Goal: Task Accomplishment & Management: Complete application form

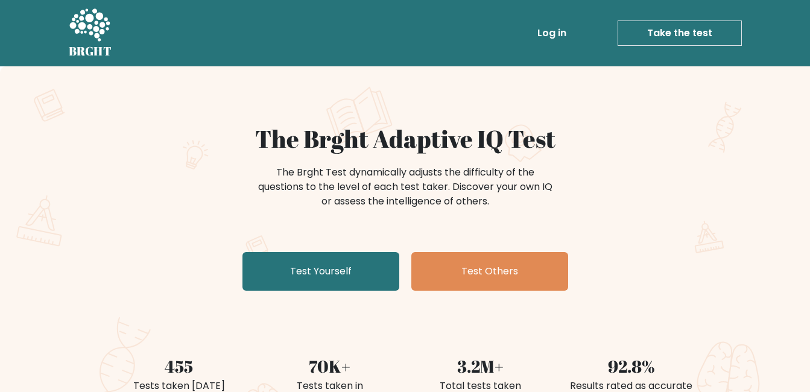
click at [690, 28] on link "Take the test" at bounding box center [680, 33] width 124 height 25
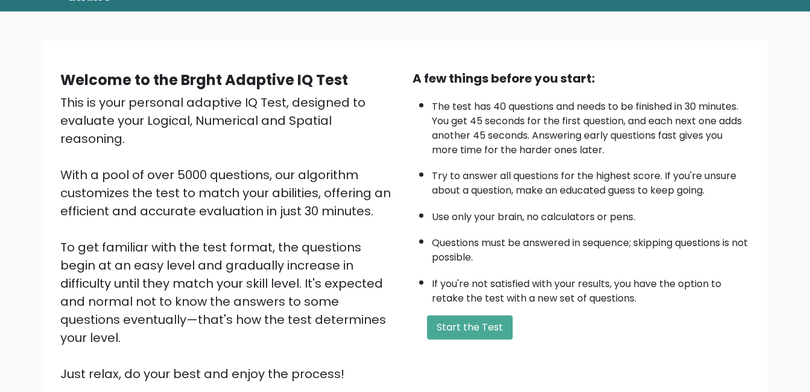
scroll to position [121, 0]
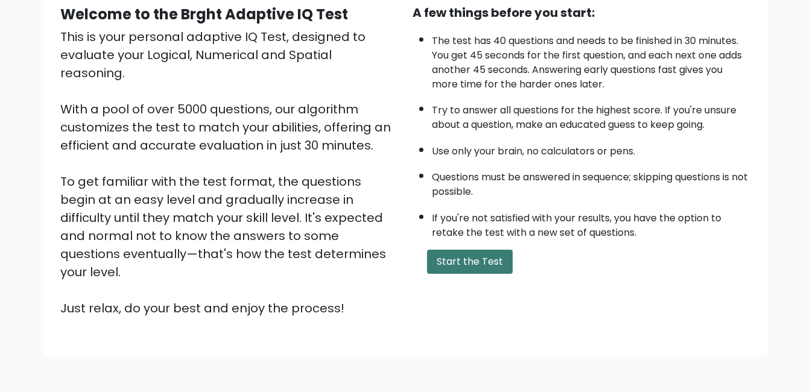
click at [476, 262] on button "Start the Test" at bounding box center [470, 262] width 86 height 24
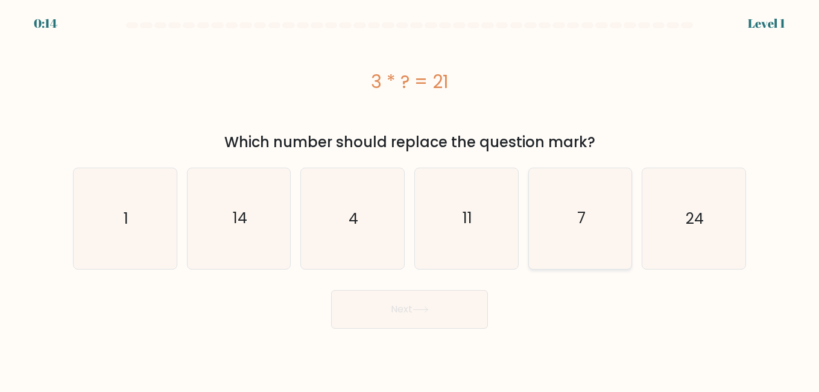
click at [573, 214] on icon "7" at bounding box center [580, 218] width 100 height 100
click at [410, 199] on input "e. 7" at bounding box center [410, 197] width 1 height 3
radio input "true"
click at [407, 306] on button "Next" at bounding box center [409, 309] width 157 height 39
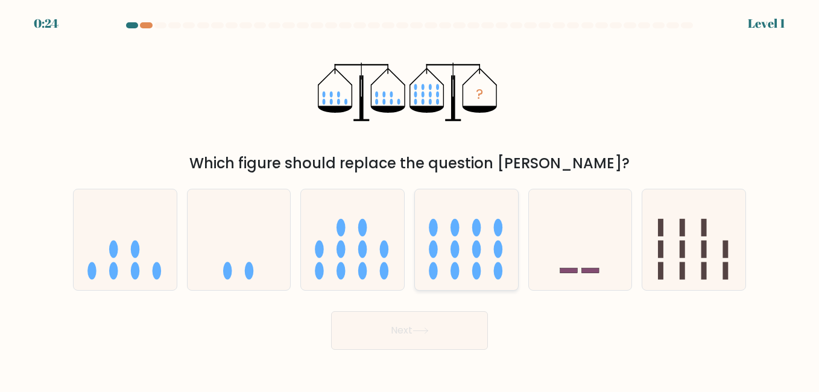
click at [466, 256] on icon at bounding box center [466, 239] width 103 height 85
click at [410, 199] on input "d." at bounding box center [410, 197] width 1 height 3
radio input "true"
click at [393, 327] on button "Next" at bounding box center [409, 330] width 157 height 39
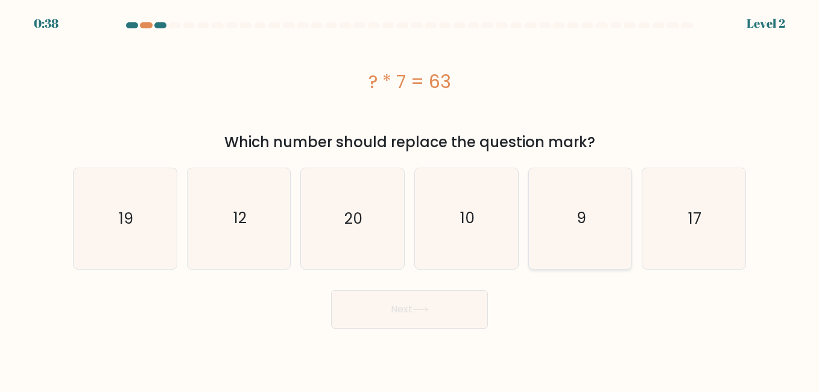
click at [582, 225] on text "9" at bounding box center [582, 218] width 10 height 21
click at [410, 199] on input "e. 9" at bounding box center [410, 197] width 1 height 3
radio input "true"
click at [396, 318] on button "Next" at bounding box center [409, 309] width 157 height 39
click at [400, 311] on button "Next" at bounding box center [409, 309] width 157 height 39
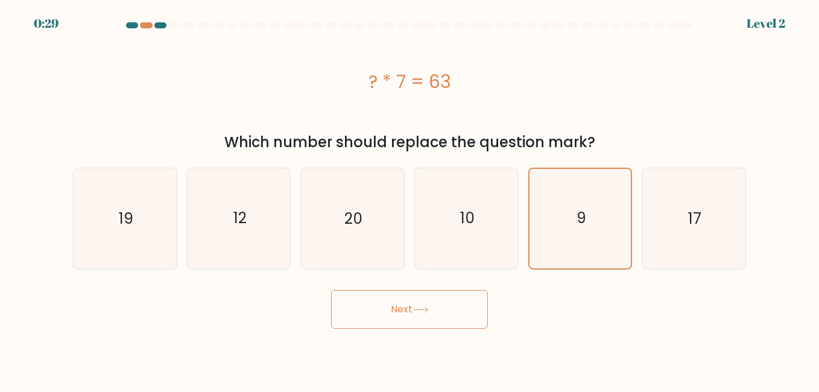
click at [404, 312] on button "Next" at bounding box center [409, 309] width 157 height 39
click at [405, 309] on button "Next" at bounding box center [409, 309] width 157 height 39
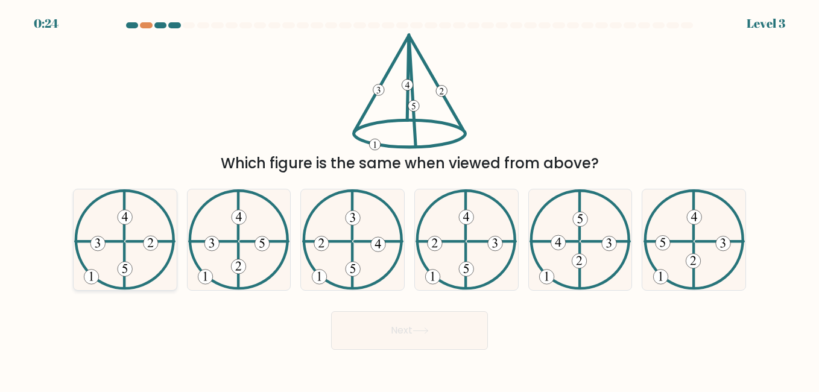
click at [107, 237] on icon at bounding box center [124, 239] width 101 height 100
click at [410, 199] on input "a." at bounding box center [410, 197] width 1 height 3
radio input "true"
click at [399, 335] on button "Next" at bounding box center [409, 330] width 157 height 39
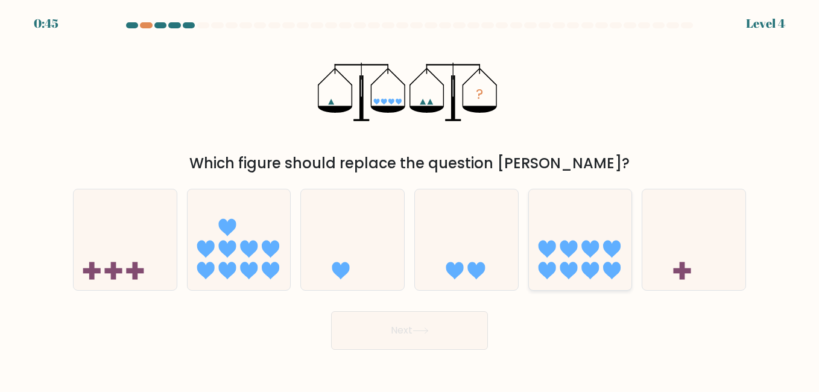
click at [588, 271] on icon at bounding box center [589, 270] width 17 height 17
click at [410, 199] on input "e." at bounding box center [410, 197] width 1 height 3
radio input "true"
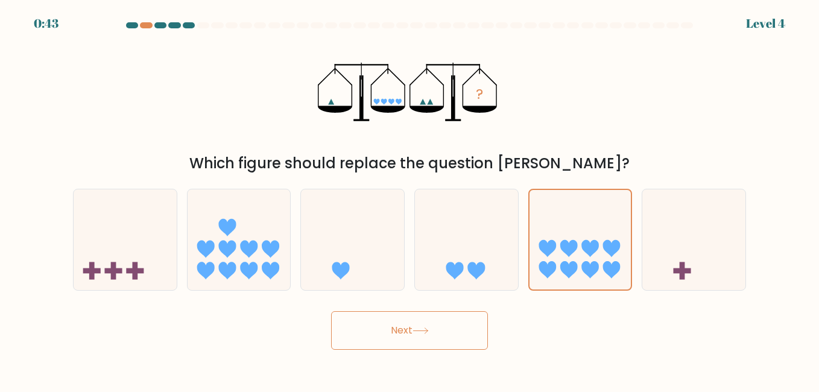
click at [435, 333] on button "Next" at bounding box center [409, 330] width 157 height 39
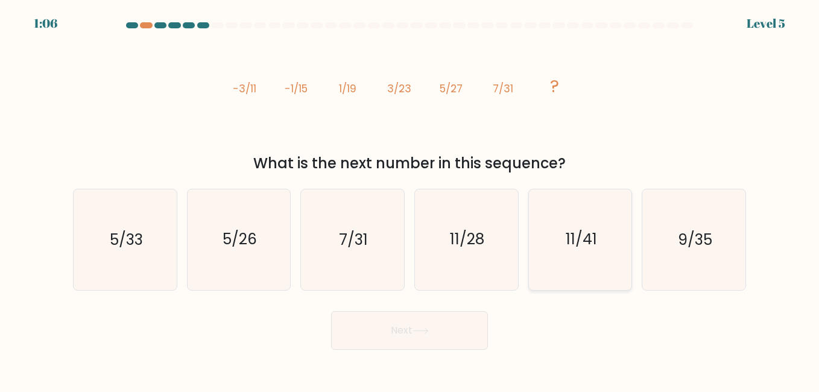
click at [571, 246] on text "11/41" at bounding box center [581, 239] width 31 height 21
click at [410, 199] on input "e. 11/41" at bounding box center [410, 197] width 1 height 3
radio input "true"
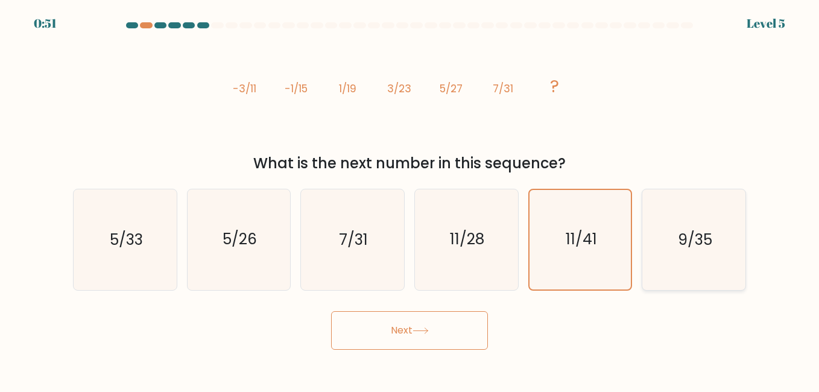
click at [670, 239] on icon "9/35" at bounding box center [694, 239] width 100 height 100
click at [410, 199] on input "f. 9/35" at bounding box center [410, 197] width 1 height 3
radio input "true"
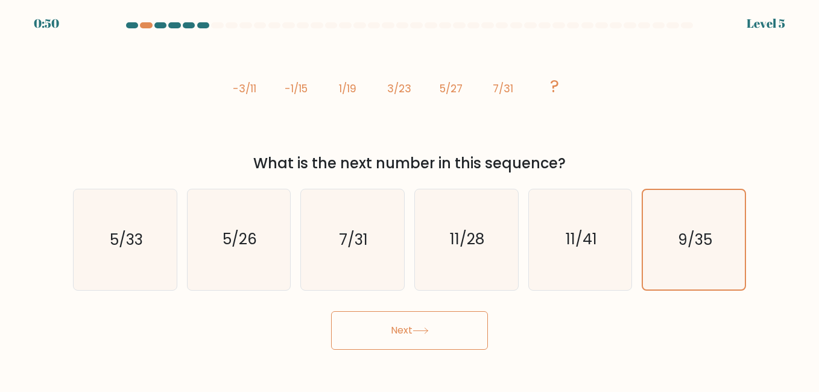
click at [427, 337] on button "Next" at bounding box center [409, 330] width 157 height 39
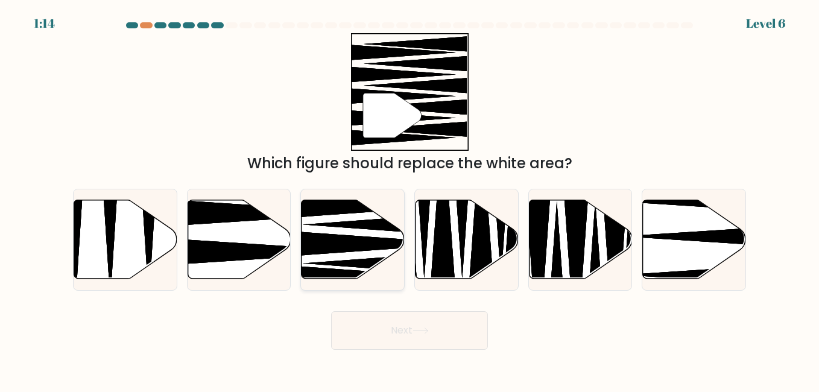
click at [339, 250] on icon at bounding box center [372, 243] width 185 height 27
click at [410, 199] on input "c." at bounding box center [410, 197] width 1 height 3
radio input "true"
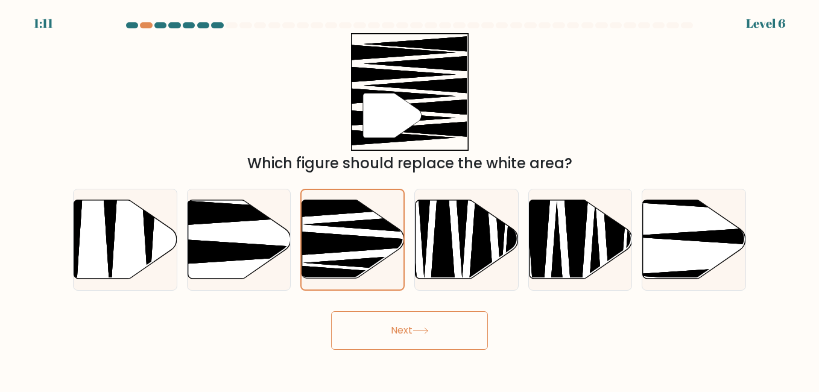
click at [376, 326] on button "Next" at bounding box center [409, 330] width 157 height 39
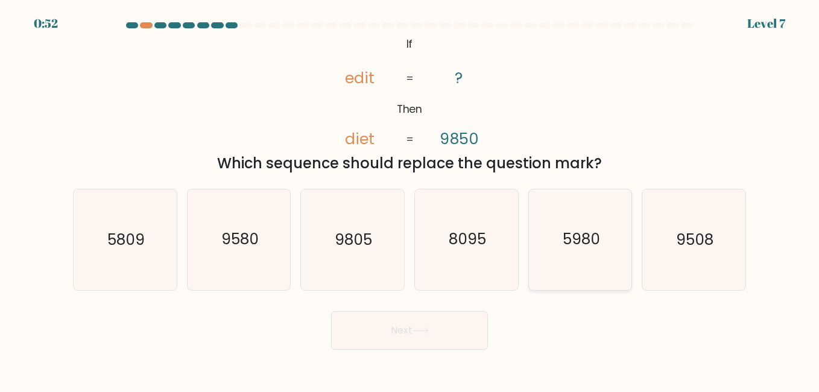
click at [572, 242] on text "5980" at bounding box center [581, 239] width 37 height 21
click at [410, 199] on input "e. 5980" at bounding box center [410, 197] width 1 height 3
radio input "true"
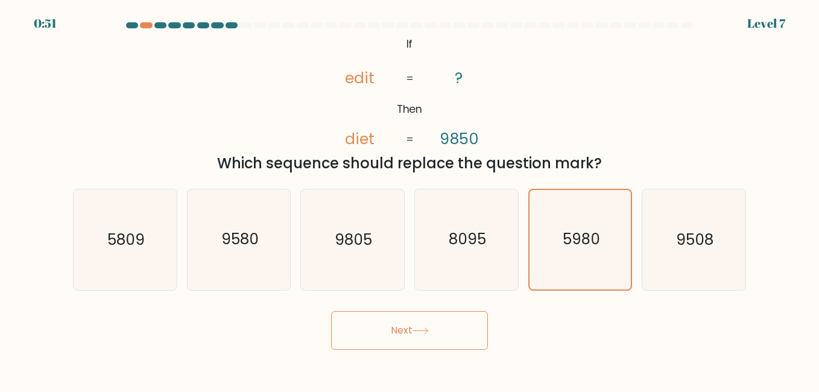
click at [389, 337] on button "Next" at bounding box center [409, 330] width 157 height 39
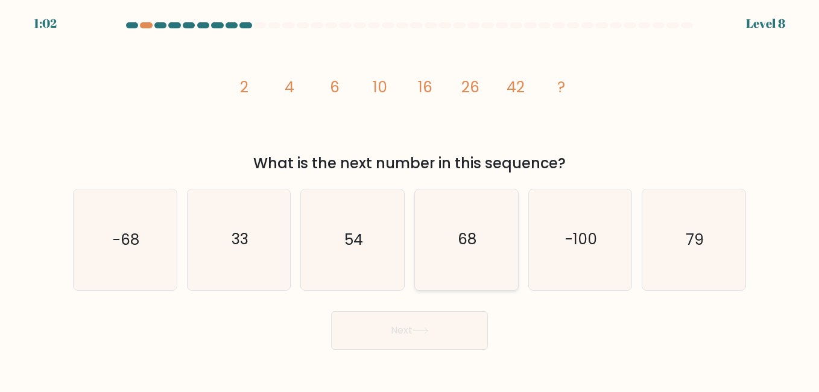
click at [458, 243] on text "68" at bounding box center [467, 239] width 19 height 21
click at [410, 199] on input "d. 68" at bounding box center [410, 197] width 1 height 3
radio input "true"
click at [411, 332] on button "Next" at bounding box center [409, 330] width 157 height 39
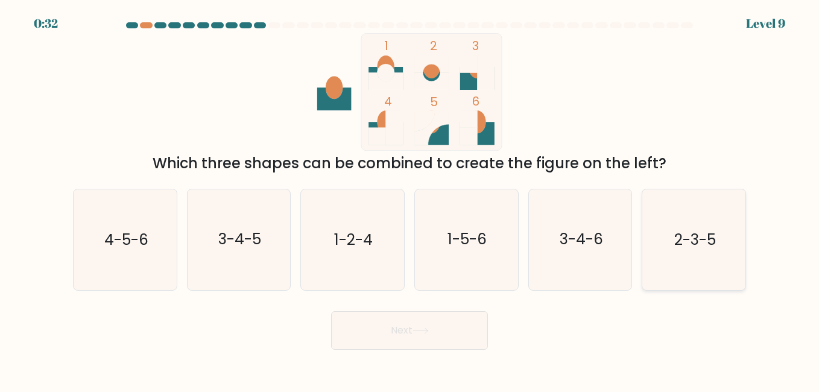
click at [688, 239] on text "2-3-5" at bounding box center [695, 239] width 42 height 21
click at [410, 199] on input "f. 2-3-5" at bounding box center [410, 197] width 1 height 3
radio input "true"
click at [407, 333] on button "Next" at bounding box center [409, 330] width 157 height 39
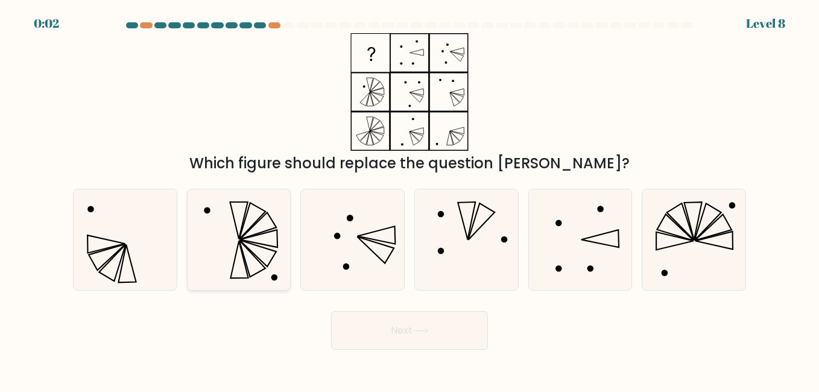
click at [224, 229] on icon at bounding box center [239, 239] width 100 height 100
click at [410, 199] on input "b." at bounding box center [410, 197] width 1 height 3
radio input "true"
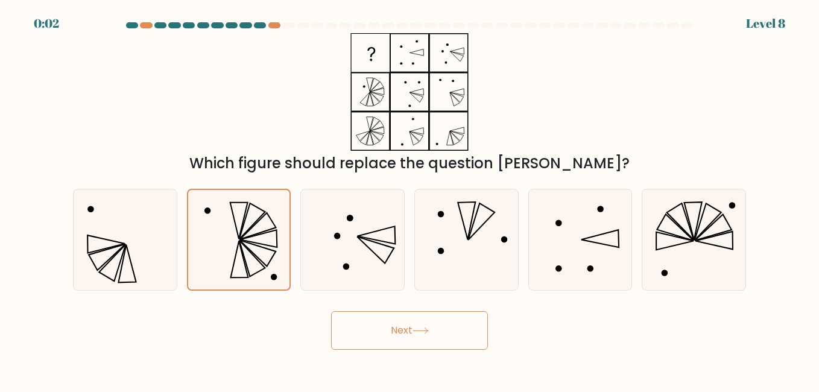
click at [371, 330] on button "Next" at bounding box center [409, 330] width 157 height 39
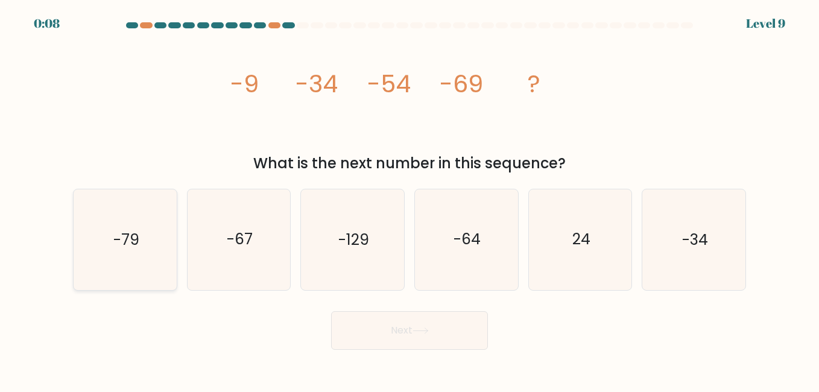
click at [123, 236] on text "-79" at bounding box center [126, 239] width 26 height 21
click at [410, 199] on input "a. -79" at bounding box center [410, 197] width 1 height 3
radio input "true"
click at [379, 326] on button "Next" at bounding box center [409, 330] width 157 height 39
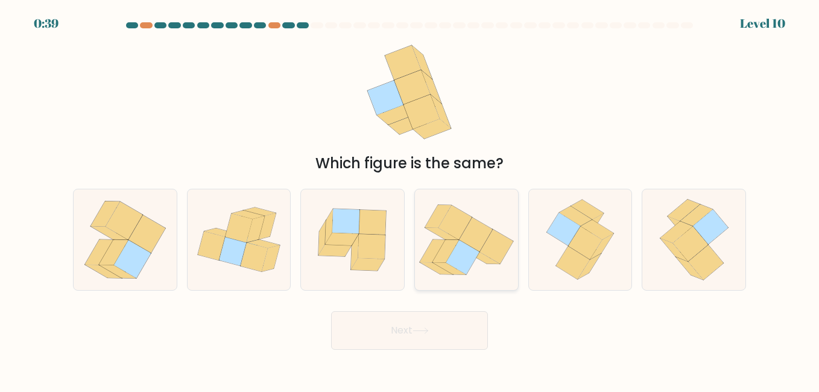
click at [443, 257] on icon at bounding box center [445, 250] width 27 height 23
click at [410, 199] on input "d." at bounding box center [410, 197] width 1 height 3
radio input "true"
click at [417, 338] on button "Next" at bounding box center [409, 330] width 157 height 39
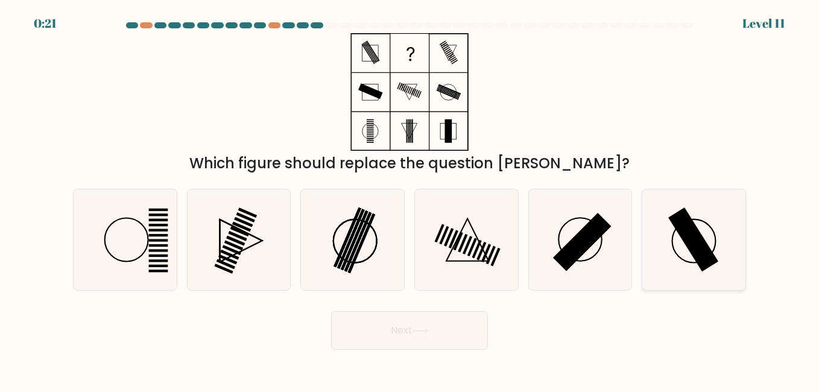
click at [706, 235] on icon at bounding box center [694, 239] width 100 height 100
click at [410, 199] on input "f." at bounding box center [410, 197] width 1 height 3
radio input "true"
click at [428, 337] on button "Next" at bounding box center [409, 330] width 157 height 39
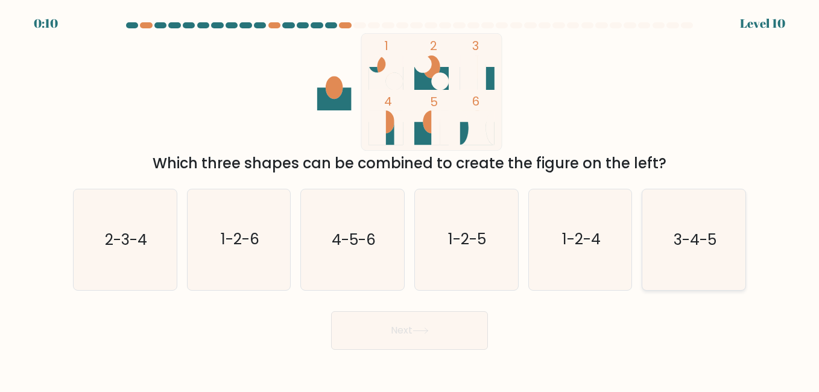
click at [695, 239] on text "3-4-5" at bounding box center [695, 239] width 43 height 21
click at [410, 199] on input "f. 3-4-5" at bounding box center [410, 197] width 1 height 3
radio input "true"
click at [398, 325] on button "Next" at bounding box center [409, 330] width 157 height 39
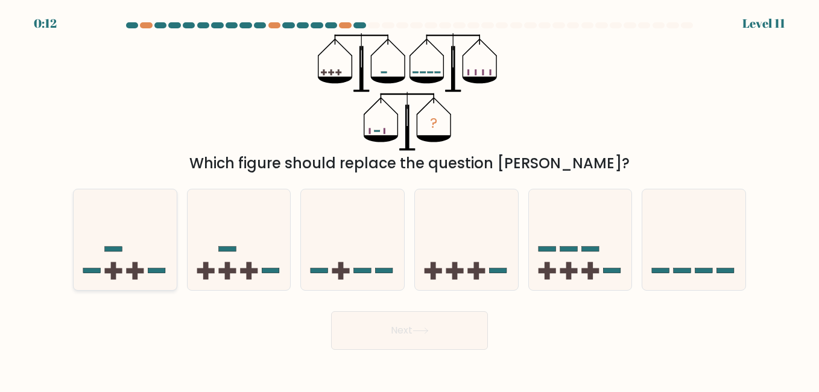
click at [130, 269] on rect at bounding box center [135, 270] width 17 height 5
click at [410, 199] on input "a." at bounding box center [410, 197] width 1 height 3
radio input "true"
click at [419, 338] on button "Next" at bounding box center [409, 330] width 157 height 39
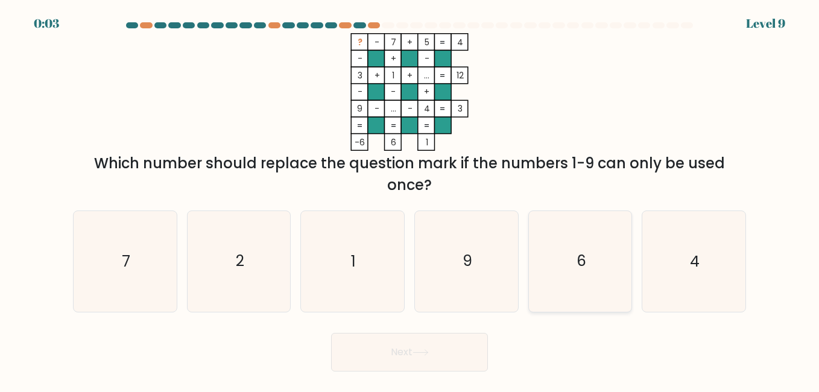
click at [581, 268] on text "6" at bounding box center [582, 261] width 10 height 21
click at [410, 199] on input "e. 6" at bounding box center [410, 197] width 1 height 3
radio input "true"
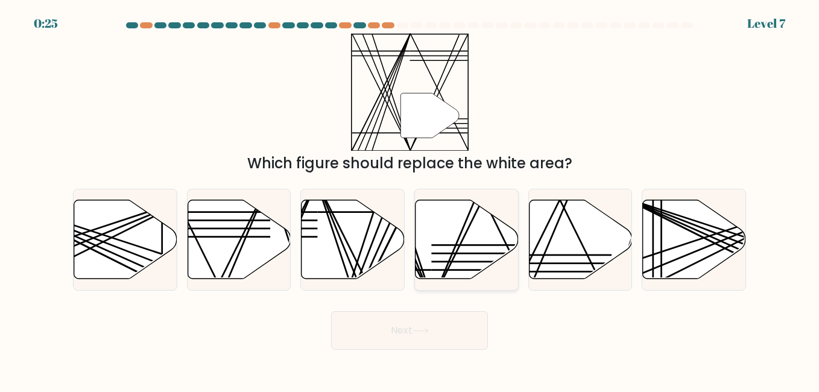
click at [454, 233] on icon at bounding box center [467, 239] width 103 height 79
click at [410, 199] on input "d." at bounding box center [410, 197] width 1 height 3
radio input "true"
click at [417, 326] on button "Next" at bounding box center [409, 330] width 157 height 39
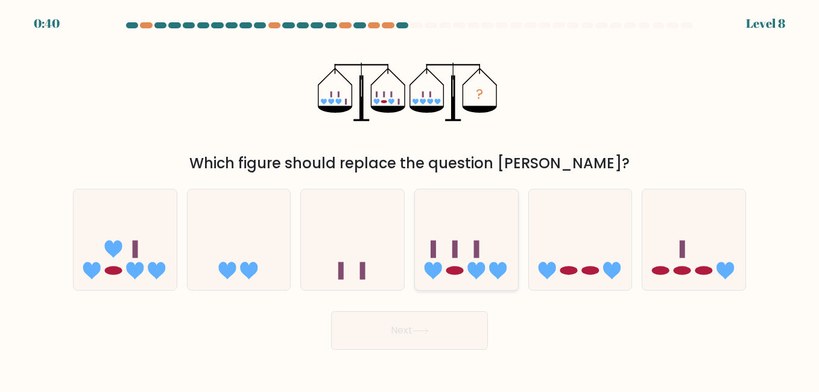
click at [475, 237] on icon at bounding box center [466, 239] width 103 height 85
click at [410, 199] on input "d." at bounding box center [410, 197] width 1 height 3
radio input "true"
click at [413, 336] on button "Next" at bounding box center [409, 330] width 157 height 39
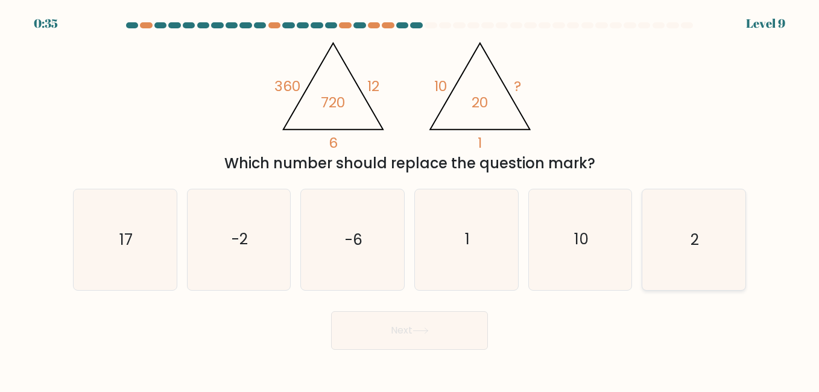
click at [694, 239] on text "2" at bounding box center [695, 239] width 8 height 21
click at [410, 199] on input "f. 2" at bounding box center [410, 197] width 1 height 3
radio input "true"
click at [412, 330] on button "Next" at bounding box center [409, 330] width 157 height 39
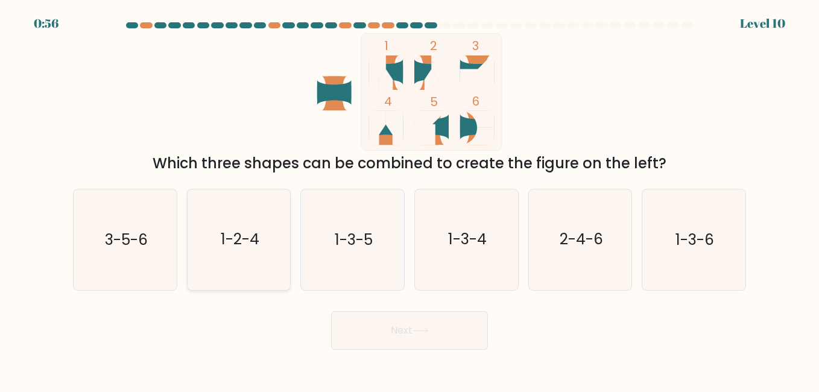
click at [226, 244] on text "1-2-4" at bounding box center [240, 239] width 39 height 21
click at [410, 199] on input "b. 1-2-4" at bounding box center [410, 197] width 1 height 3
radio input "true"
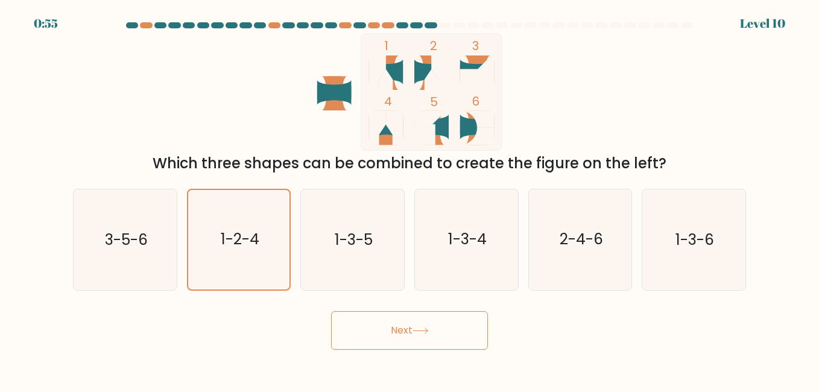
click at [405, 334] on button "Next" at bounding box center [409, 330] width 157 height 39
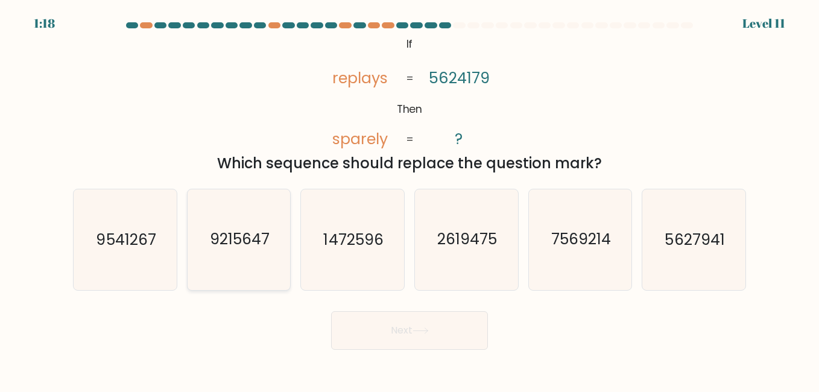
click at [236, 236] on text "9215647" at bounding box center [240, 239] width 60 height 21
click at [410, 199] on input "b. 9215647" at bounding box center [410, 197] width 1 height 3
radio input "true"
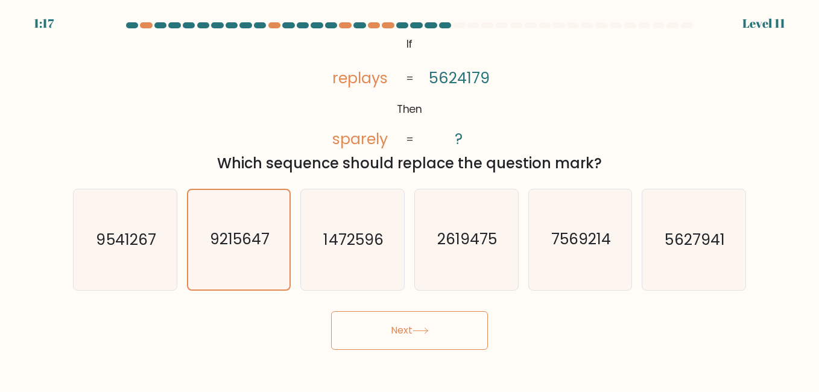
click at [410, 329] on button "Next" at bounding box center [409, 330] width 157 height 39
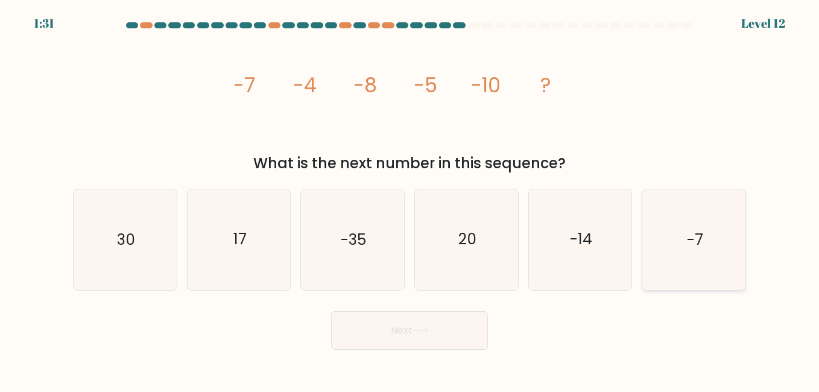
click at [702, 239] on text "-7" at bounding box center [695, 239] width 16 height 21
click at [410, 199] on input "f. -7" at bounding box center [410, 197] width 1 height 3
radio input "true"
click at [390, 334] on button "Next" at bounding box center [409, 330] width 157 height 39
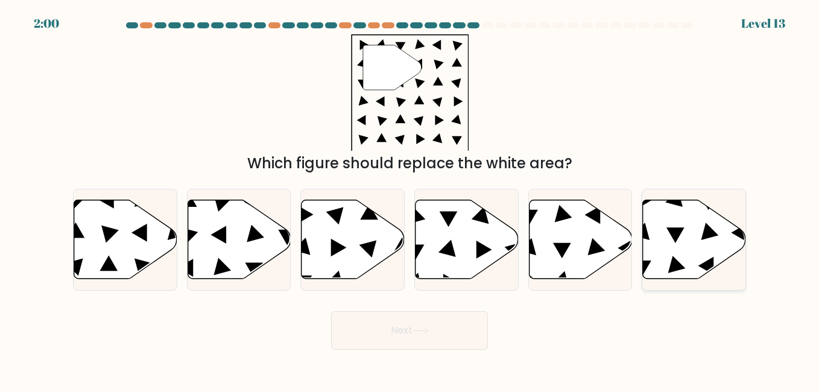
click at [689, 226] on icon at bounding box center [694, 239] width 103 height 79
click at [410, 199] on input "f." at bounding box center [410, 197] width 1 height 3
radio input "true"
click at [385, 332] on button "Next" at bounding box center [409, 330] width 157 height 39
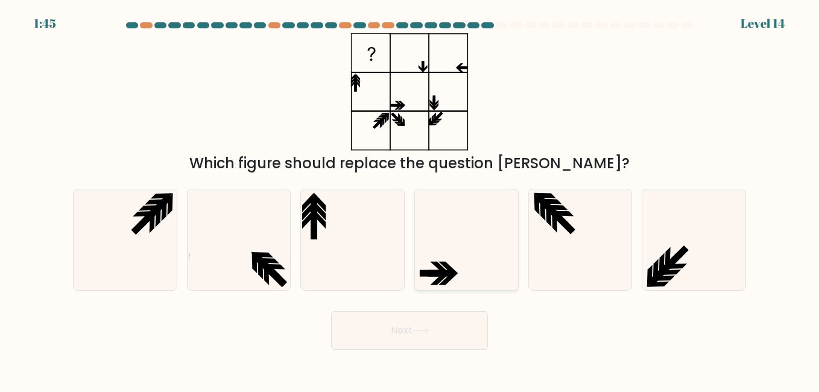
click at [451, 259] on icon at bounding box center [466, 239] width 100 height 100
click at [410, 199] on input "d." at bounding box center [410, 197] width 1 height 3
radio input "true"
click at [410, 327] on button "Next" at bounding box center [409, 330] width 157 height 39
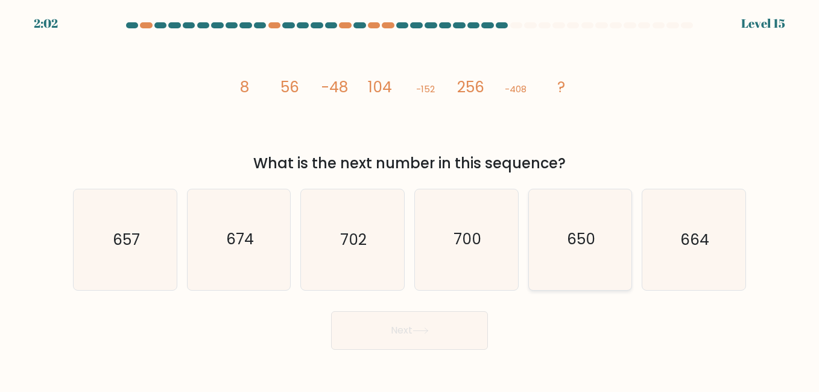
click at [593, 250] on icon "650" at bounding box center [580, 239] width 100 height 100
click at [410, 199] on input "e. 650" at bounding box center [410, 197] width 1 height 3
radio input "true"
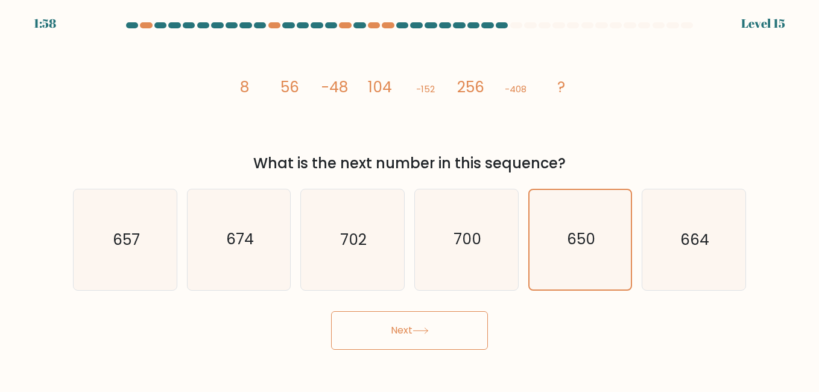
click at [403, 340] on button "Next" at bounding box center [409, 330] width 157 height 39
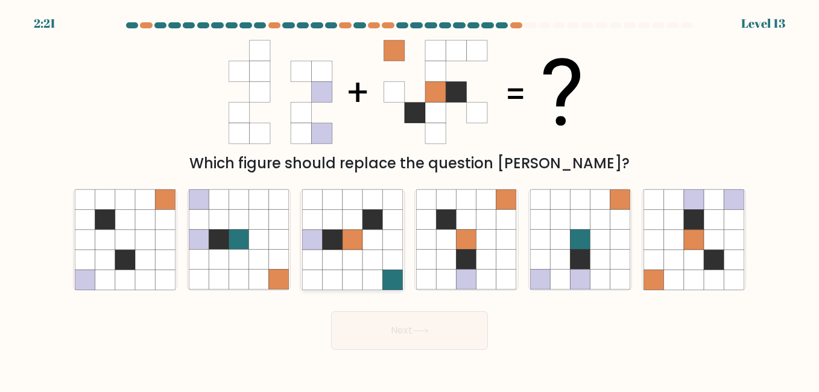
click at [372, 241] on icon at bounding box center [373, 240] width 20 height 20
click at [410, 199] on input "c." at bounding box center [410, 197] width 1 height 3
radio input "true"
click at [417, 338] on button "Next" at bounding box center [409, 330] width 157 height 39
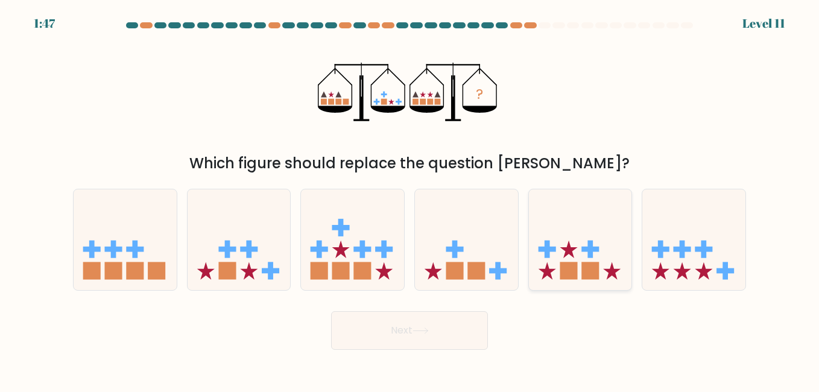
click at [586, 268] on rect at bounding box center [589, 270] width 17 height 17
click at [410, 199] on input "e." at bounding box center [410, 197] width 1 height 3
radio input "true"
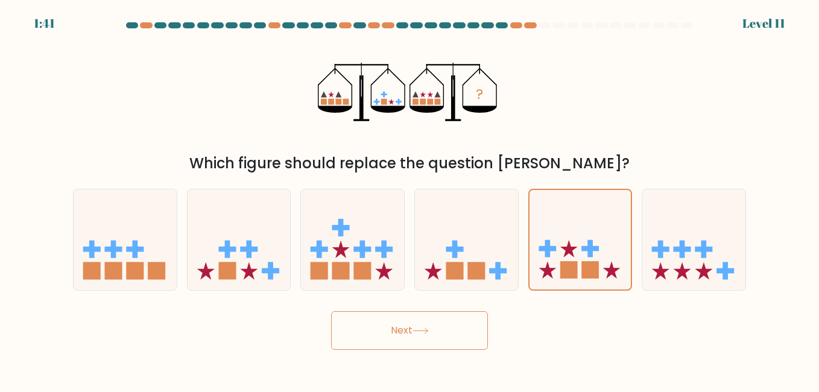
click at [413, 325] on button "Next" at bounding box center [409, 330] width 157 height 39
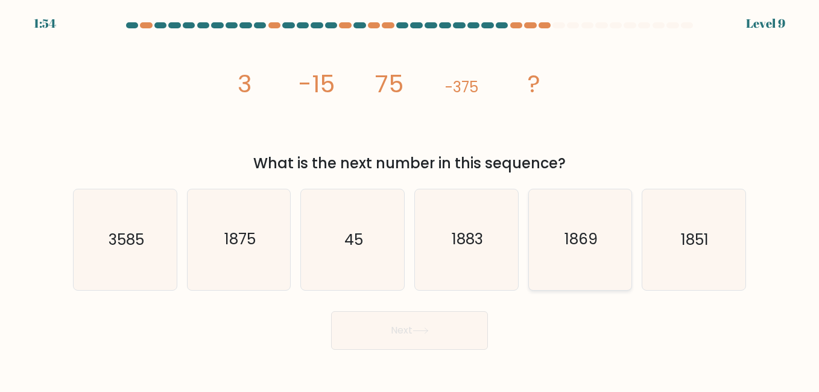
click at [586, 241] on text "1869" at bounding box center [581, 239] width 33 height 21
click at [410, 199] on input "e. 1869" at bounding box center [410, 197] width 1 height 3
radio input "true"
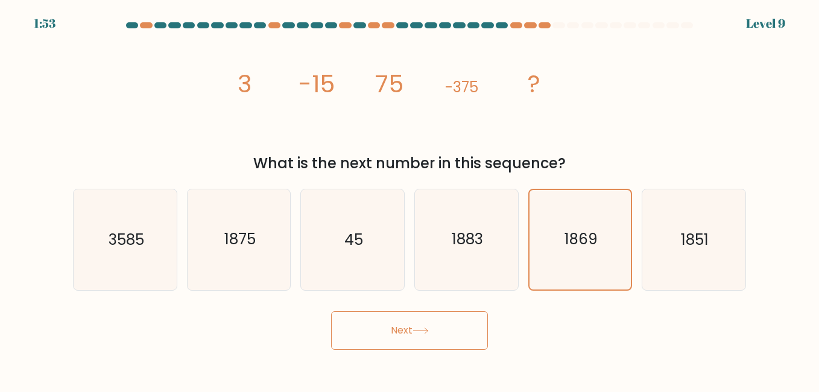
click at [420, 321] on button "Next" at bounding box center [409, 330] width 157 height 39
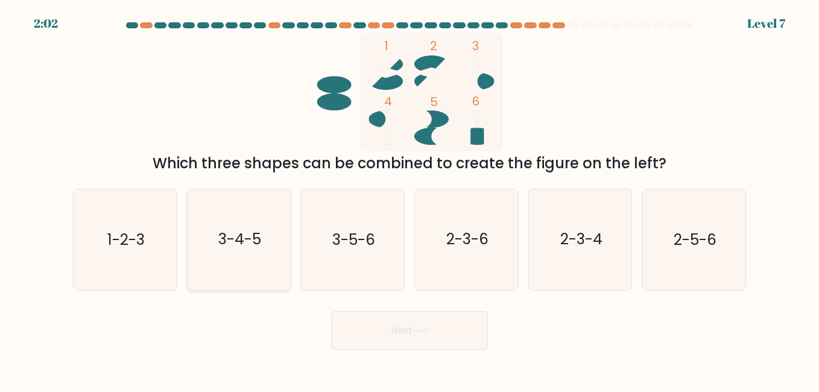
click at [239, 245] on text "3-4-5" at bounding box center [239, 239] width 43 height 21
click at [410, 199] on input "b. 3-4-5" at bounding box center [410, 197] width 1 height 3
radio input "true"
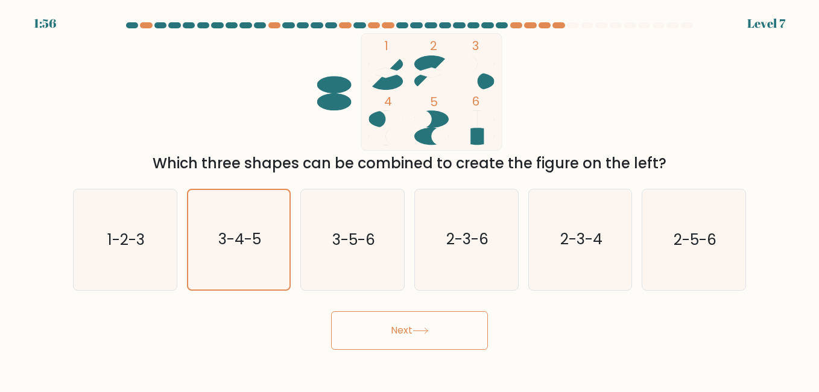
click at [398, 334] on button "Next" at bounding box center [409, 330] width 157 height 39
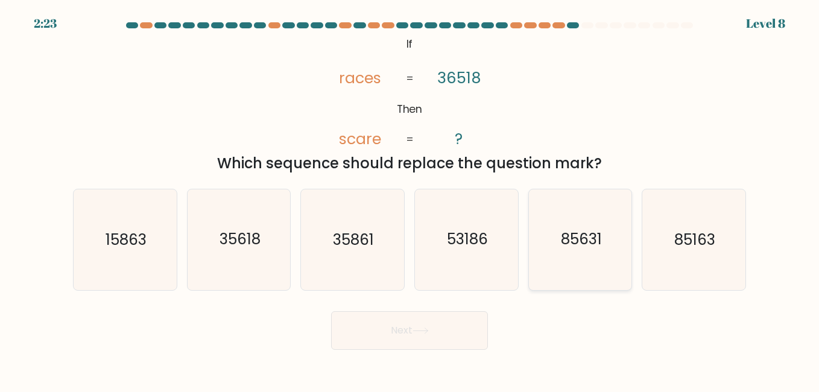
click at [580, 241] on text "85631" at bounding box center [581, 239] width 41 height 21
click at [410, 199] on input "e. 85631" at bounding box center [410, 197] width 1 height 3
radio input "true"
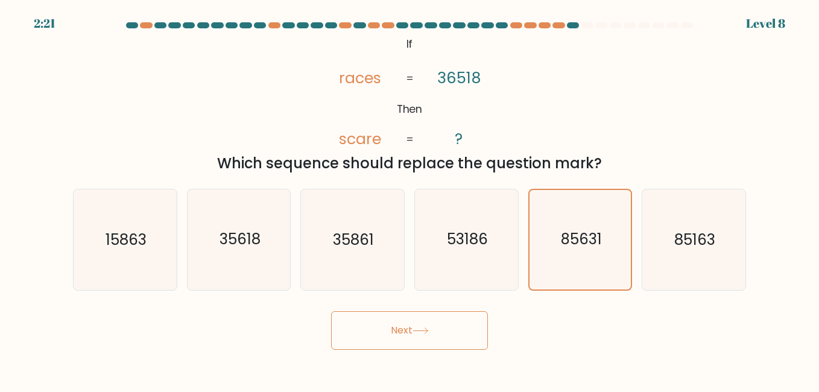
click at [409, 329] on button "Next" at bounding box center [409, 330] width 157 height 39
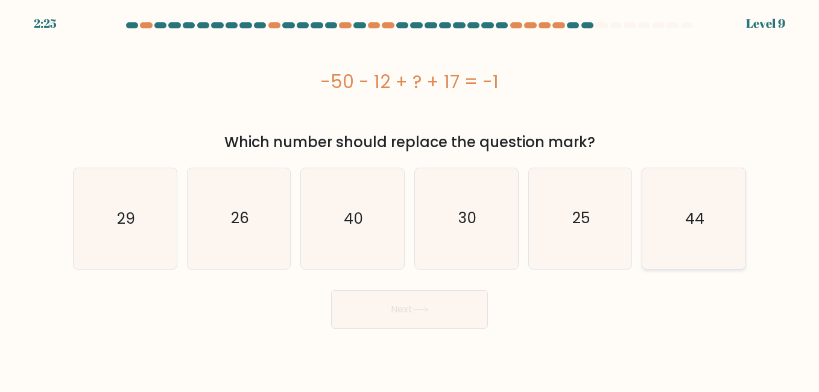
click at [691, 222] on text "44" at bounding box center [694, 218] width 19 height 21
click at [410, 199] on input "f. 44" at bounding box center [410, 197] width 1 height 3
radio input "true"
click at [445, 314] on button "Next" at bounding box center [409, 309] width 157 height 39
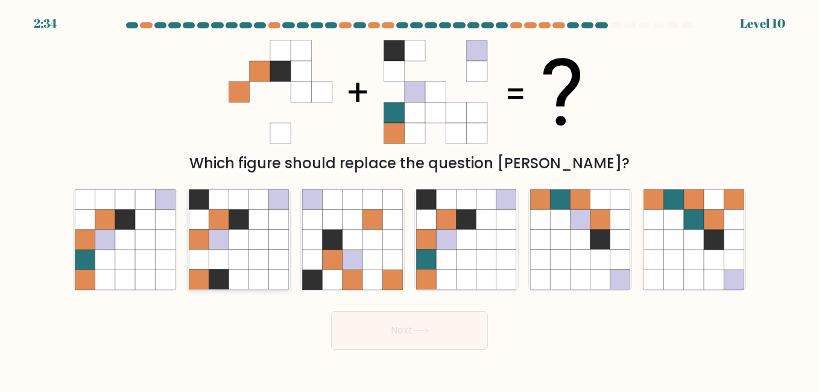
click at [264, 228] on icon at bounding box center [259, 220] width 20 height 20
click at [410, 199] on input "b." at bounding box center [410, 197] width 1 height 3
radio input "true"
click at [408, 339] on button "Next" at bounding box center [409, 330] width 157 height 39
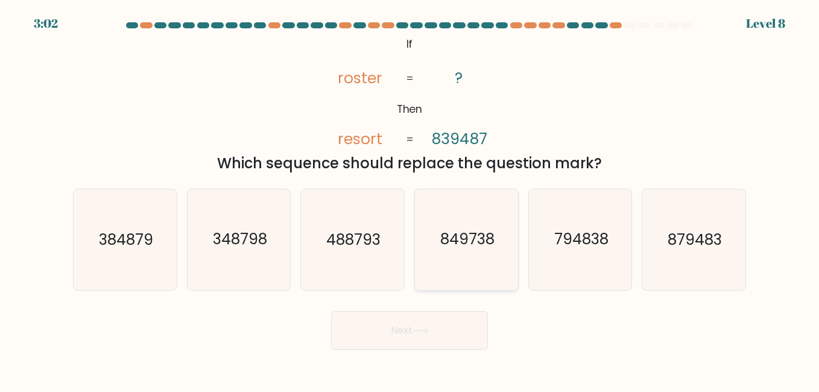
click at [459, 243] on text "849738" at bounding box center [467, 239] width 54 height 21
click at [410, 199] on input "d. 849738" at bounding box center [410, 197] width 1 height 3
radio input "true"
click at [407, 336] on button "Next" at bounding box center [409, 330] width 157 height 39
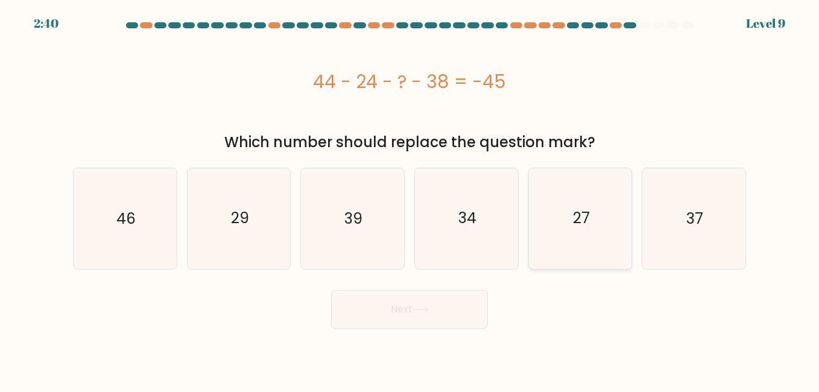
click at [575, 217] on text "27" at bounding box center [581, 218] width 17 height 21
click at [410, 199] on input "e. 27" at bounding box center [410, 197] width 1 height 3
radio input "true"
click at [419, 315] on button "Next" at bounding box center [409, 309] width 157 height 39
click at [405, 307] on button "Next" at bounding box center [409, 309] width 157 height 39
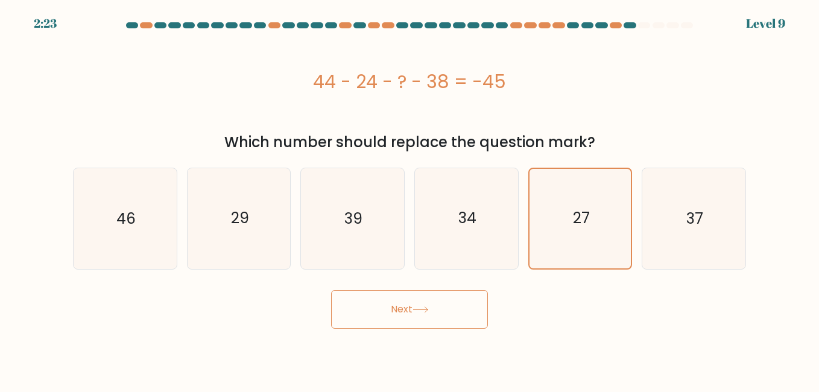
click at [399, 312] on button "Next" at bounding box center [409, 309] width 157 height 39
click at [407, 309] on button "Next" at bounding box center [409, 309] width 157 height 39
click at [408, 309] on button "Next" at bounding box center [409, 309] width 157 height 39
click at [389, 308] on button "Next" at bounding box center [409, 309] width 157 height 39
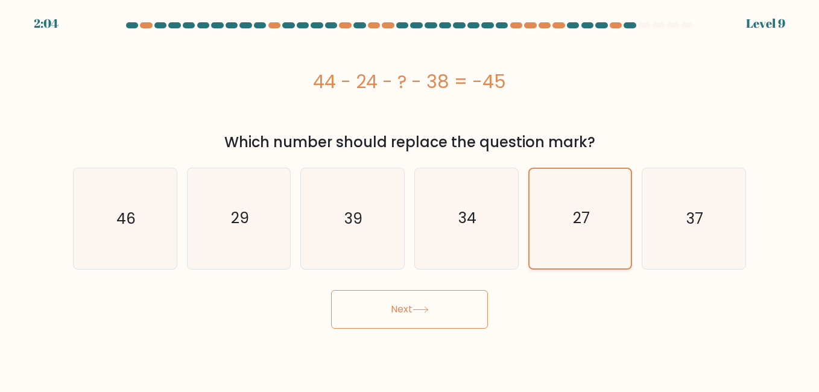
click at [577, 252] on icon "27" at bounding box center [580, 218] width 99 height 99
click at [410, 199] on input "e. 27" at bounding box center [410, 197] width 1 height 3
click at [402, 305] on button "Next" at bounding box center [409, 309] width 157 height 39
click at [404, 305] on button "Next" at bounding box center [409, 309] width 157 height 39
click at [424, 308] on icon at bounding box center [421, 309] width 16 height 7
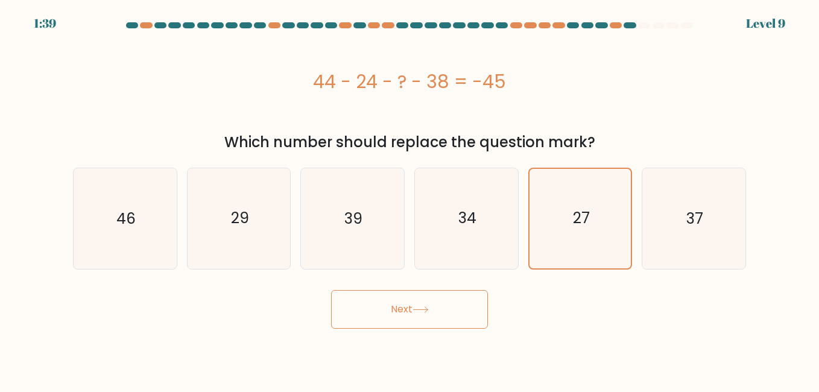
click at [404, 308] on button "Next" at bounding box center [409, 309] width 157 height 39
click at [402, 308] on button "Next" at bounding box center [409, 309] width 157 height 39
click at [580, 216] on text "27" at bounding box center [581, 218] width 17 height 21
click at [410, 199] on input "e. 27" at bounding box center [410, 197] width 1 height 3
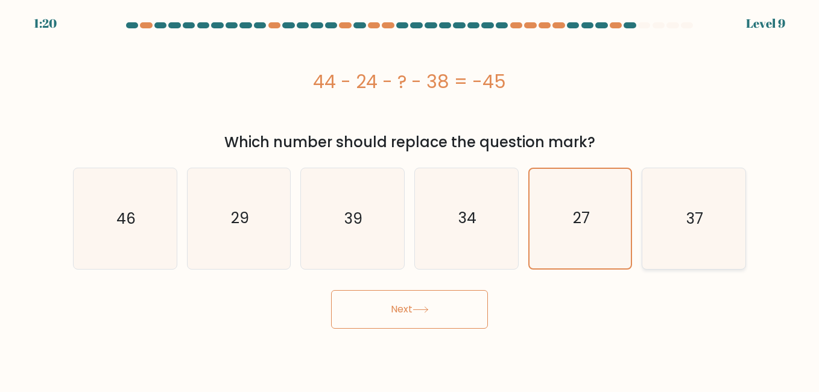
click at [685, 212] on icon "37" at bounding box center [694, 218] width 100 height 100
click at [410, 199] on input "f. 37" at bounding box center [410, 197] width 1 height 3
radio input "true"
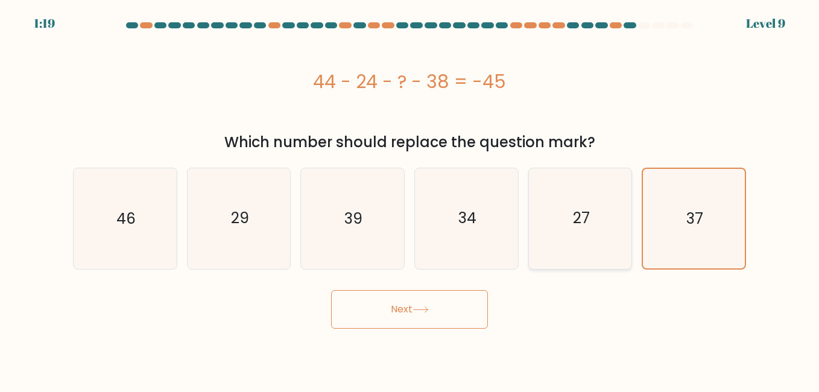
click at [578, 217] on text "27" at bounding box center [581, 218] width 17 height 21
click at [410, 199] on input "e. 27" at bounding box center [410, 197] width 1 height 3
radio input "true"
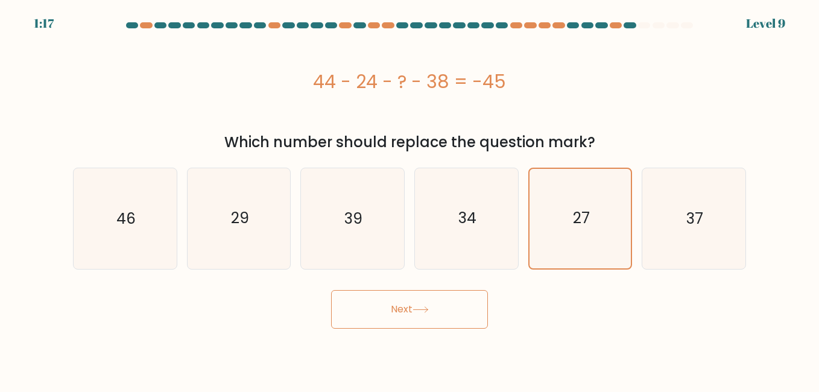
click at [391, 307] on button "Next" at bounding box center [409, 309] width 157 height 39
click at [452, 221] on icon "34" at bounding box center [466, 218] width 100 height 100
click at [410, 199] on input "d. 34" at bounding box center [410, 197] width 1 height 3
radio input "true"
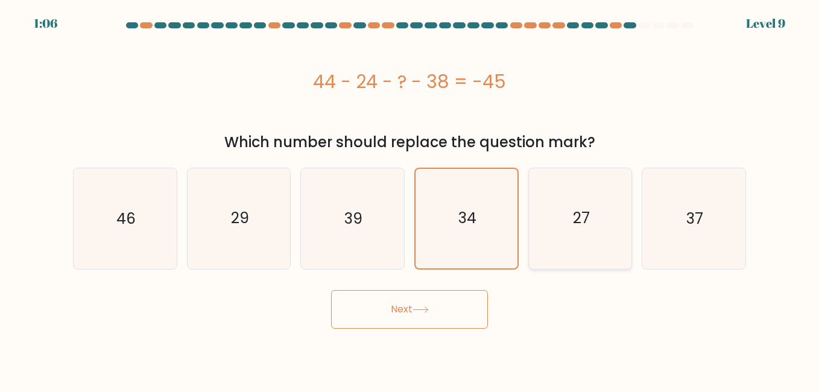
click at [572, 218] on icon "27" at bounding box center [580, 218] width 100 height 100
click at [410, 199] on input "e. 27" at bounding box center [410, 197] width 1 height 3
radio input "true"
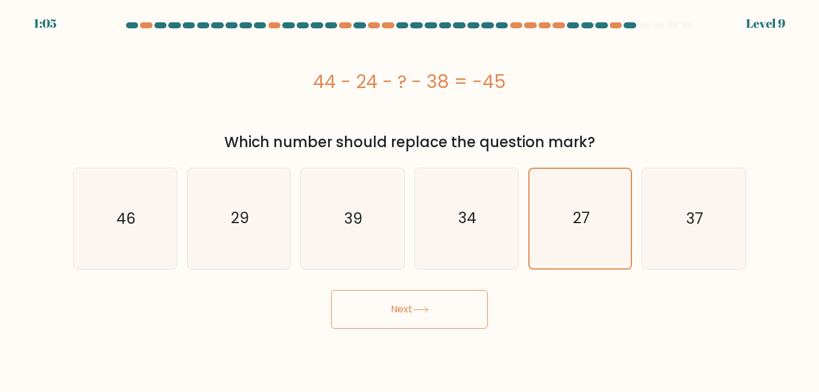
click at [403, 312] on button "Next" at bounding box center [409, 309] width 157 height 39
click at [377, 305] on button "Next" at bounding box center [409, 309] width 157 height 39
click at [586, 222] on text "27" at bounding box center [581, 218] width 17 height 21
click at [410, 199] on input "e. 27" at bounding box center [410, 197] width 1 height 3
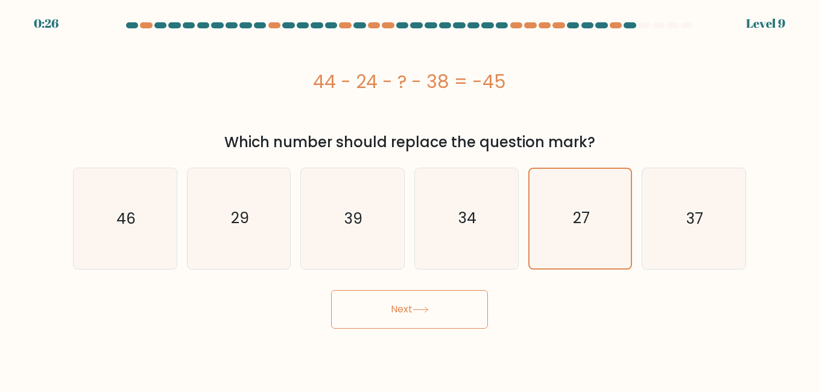
click at [389, 309] on button "Next" at bounding box center [409, 309] width 157 height 39
click at [429, 310] on icon at bounding box center [421, 309] width 16 height 7
click at [385, 314] on button "Next" at bounding box center [409, 309] width 157 height 39
click at [706, 224] on icon "37" at bounding box center [694, 218] width 100 height 100
click at [410, 199] on input "f. 37" at bounding box center [410, 197] width 1 height 3
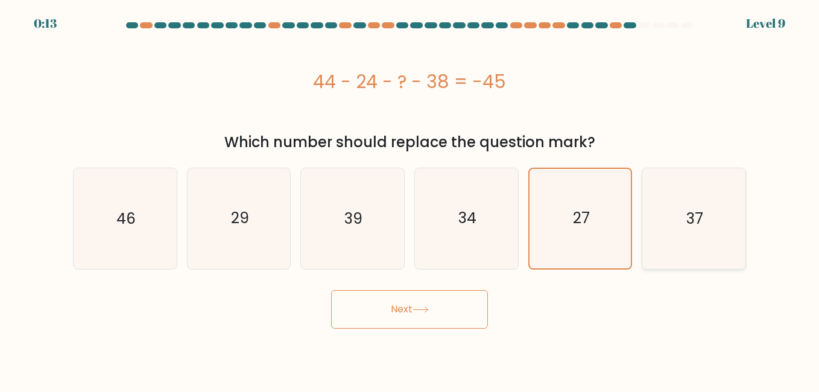
radio input "true"
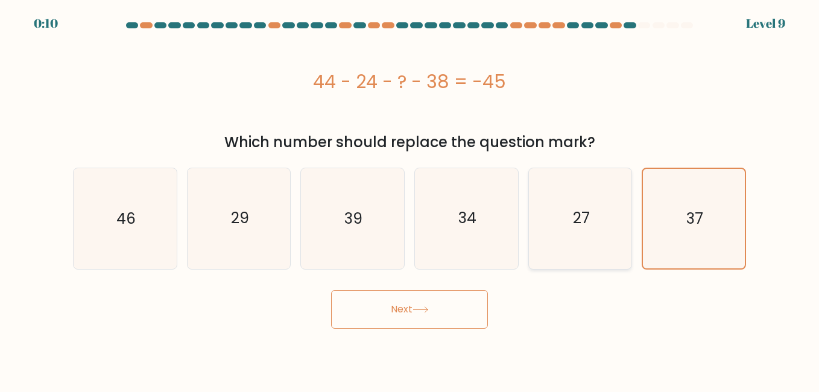
click at [572, 222] on icon "27" at bounding box center [580, 218] width 100 height 100
click at [410, 199] on input "e. 27" at bounding box center [410, 197] width 1 height 3
radio input "true"
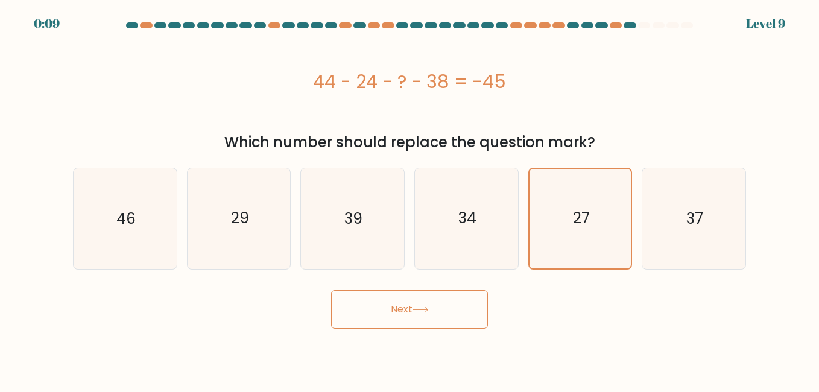
click at [395, 303] on button "Next" at bounding box center [409, 309] width 157 height 39
click at [697, 217] on text "37" at bounding box center [694, 218] width 17 height 21
click at [410, 199] on input "f. 37" at bounding box center [410, 197] width 1 height 3
radio input "true"
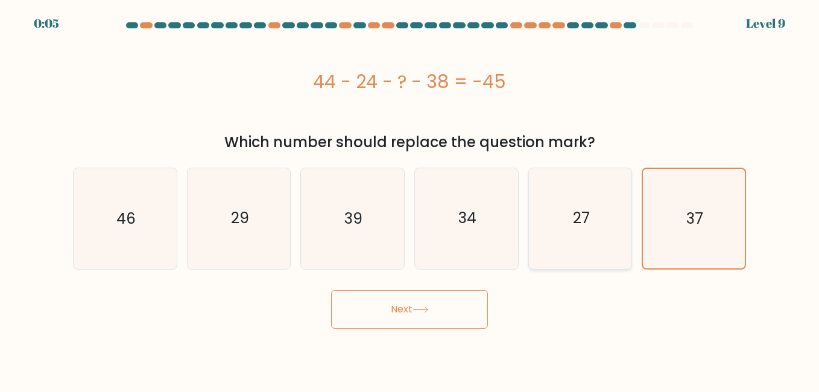
drag, startPoint x: 597, startPoint y: 208, endPoint x: 591, endPoint y: 211, distance: 6.7
click at [597, 207] on icon "27" at bounding box center [580, 218] width 100 height 100
click at [410, 199] on input "e. 27" at bounding box center [410, 197] width 1 height 3
radio input "true"
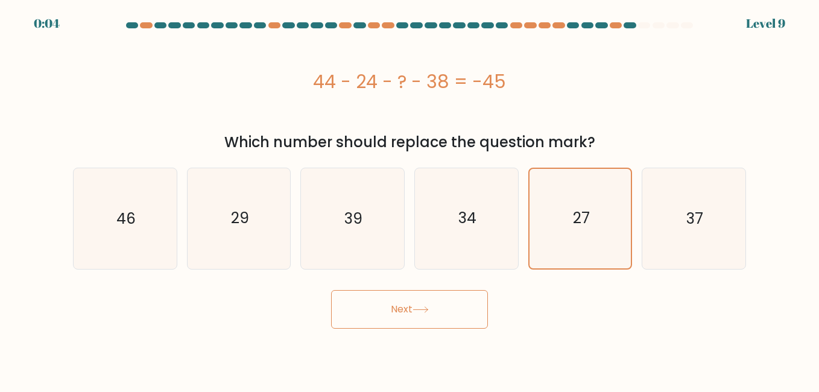
click at [392, 297] on button "Next" at bounding box center [409, 309] width 157 height 39
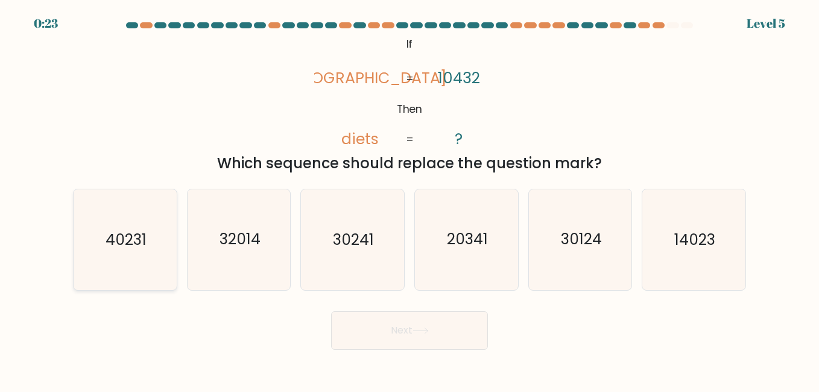
click at [119, 228] on icon "40231" at bounding box center [125, 239] width 100 height 100
click at [410, 199] on input "a. 40231" at bounding box center [410, 197] width 1 height 3
radio input "true"
click at [381, 321] on button "Next" at bounding box center [409, 330] width 157 height 39
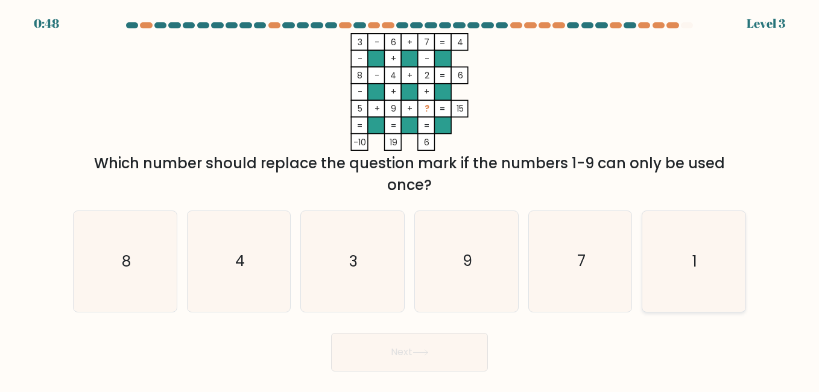
click at [705, 283] on icon "1" at bounding box center [694, 261] width 100 height 100
click at [410, 199] on input "f. 1" at bounding box center [410, 197] width 1 height 3
radio input "true"
click at [456, 355] on button "Next" at bounding box center [409, 352] width 157 height 39
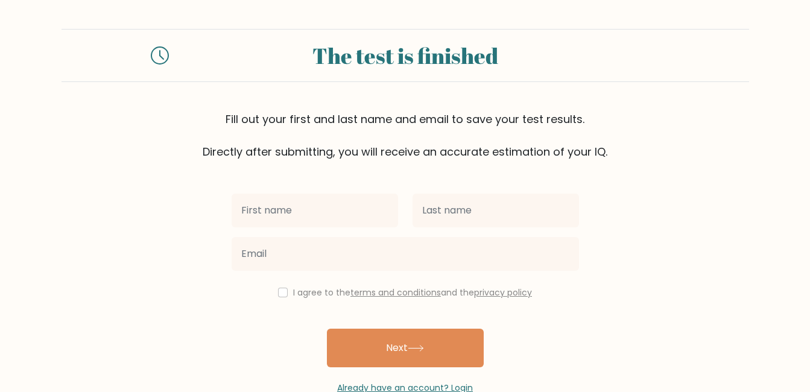
scroll to position [31, 0]
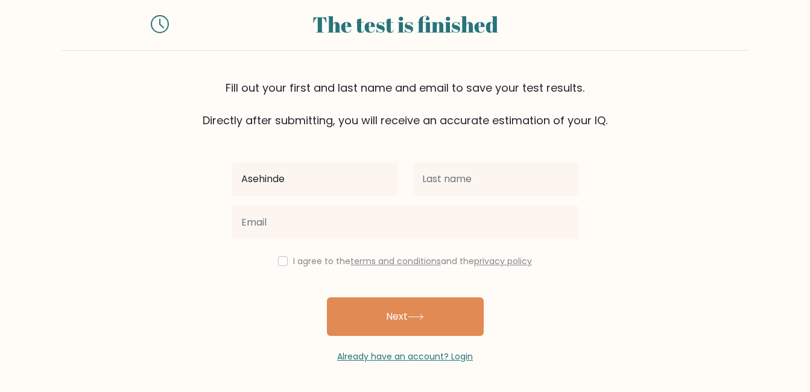
type input "Asehinde"
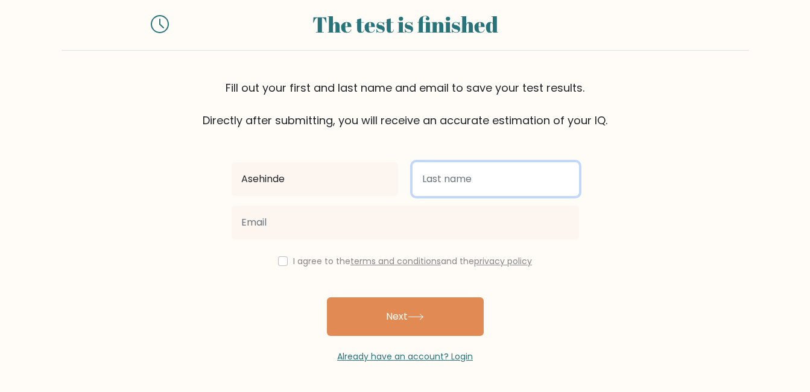
click at [454, 180] on input "text" at bounding box center [496, 179] width 166 height 34
type input "t"
type input "[PERSON_NAME]"
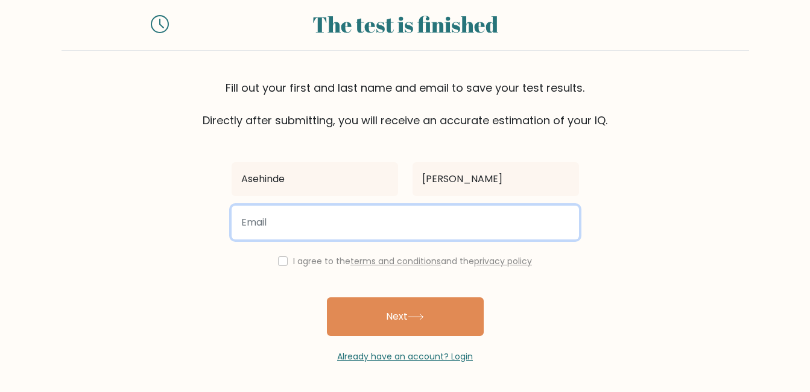
click at [282, 230] on input "email" at bounding box center [405, 223] width 347 height 34
type input "asehindet@gmail.com"
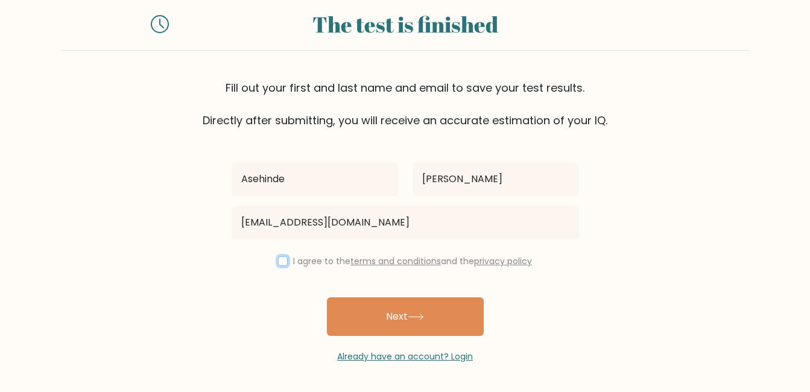
click at [281, 259] on input "checkbox" at bounding box center [283, 261] width 10 height 10
checkbox input "true"
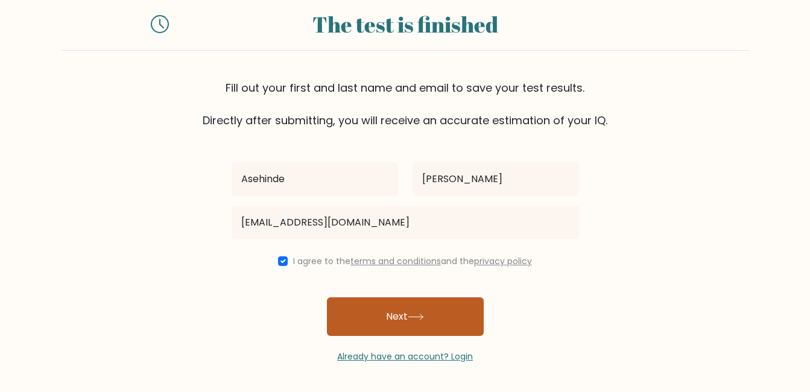
click at [437, 315] on button "Next" at bounding box center [405, 316] width 157 height 39
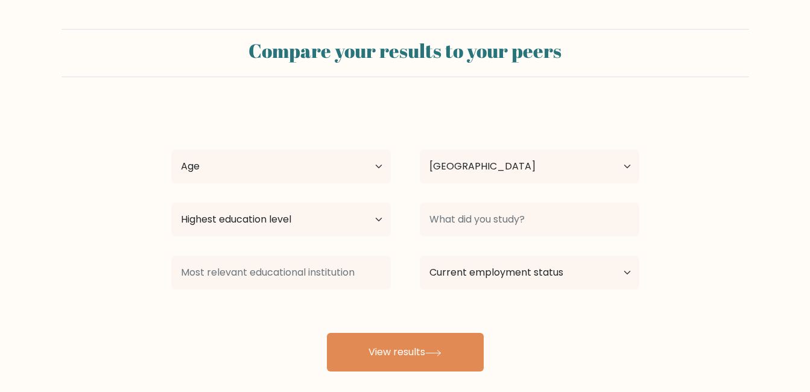
select select "NG"
click at [379, 165] on select "Age Under [DEMOGRAPHIC_DATA] [DEMOGRAPHIC_DATA] [DEMOGRAPHIC_DATA] [DEMOGRAPHIC…" at bounding box center [281, 167] width 220 height 34
select select "25_34"
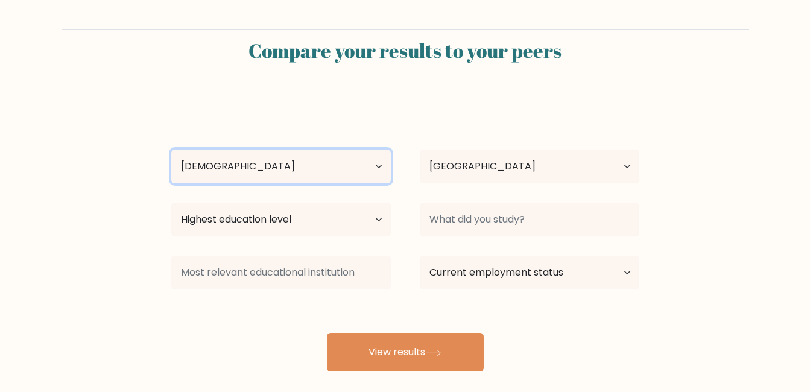
click at [171, 150] on select "Age Under [DEMOGRAPHIC_DATA] [DEMOGRAPHIC_DATA] [DEMOGRAPHIC_DATA] [DEMOGRAPHIC…" at bounding box center [281, 167] width 220 height 34
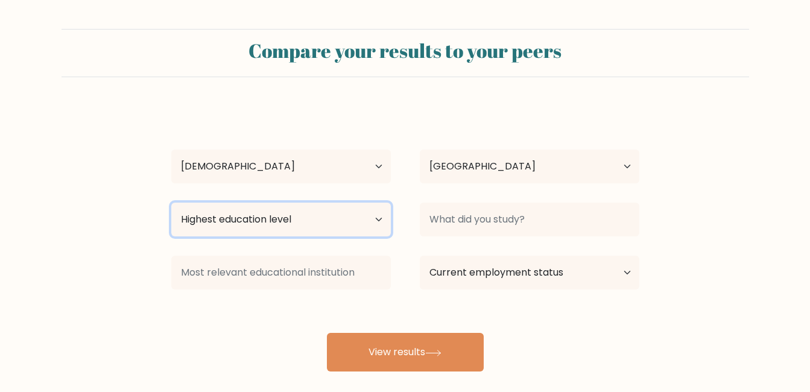
click at [373, 220] on select "Highest education level No schooling Primary Lower Secondary Upper Secondary Oc…" at bounding box center [281, 220] width 220 height 34
select select "bachelors_degree"
click at [171, 203] on select "Highest education level No schooling Primary Lower Secondary Upper Secondary Oc…" at bounding box center [281, 220] width 220 height 34
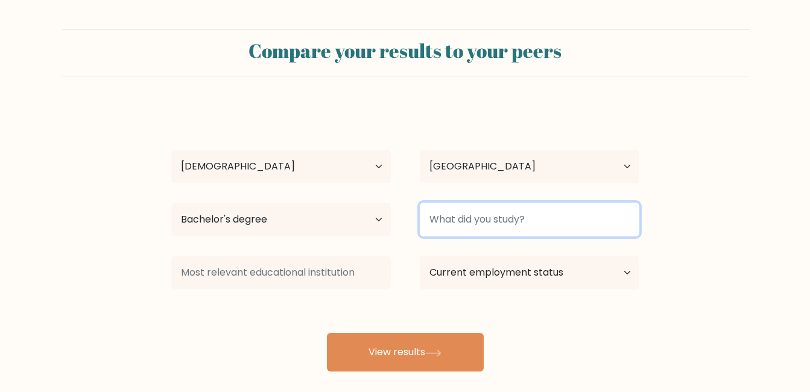
click at [472, 225] on input at bounding box center [530, 220] width 220 height 34
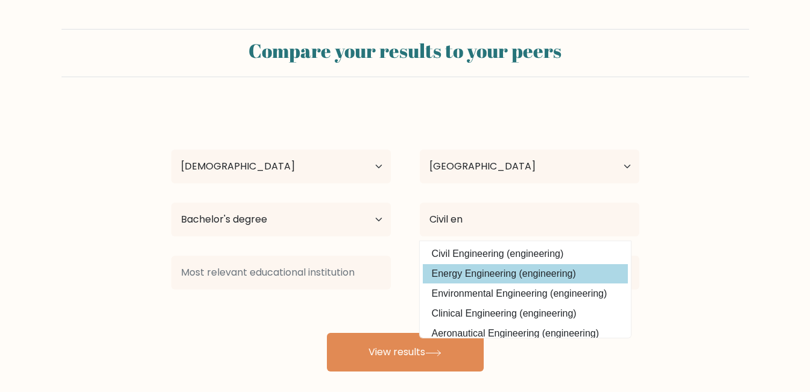
click at [492, 268] on div "Asehinde [PERSON_NAME] Age Under [DEMOGRAPHIC_DATA] [DEMOGRAPHIC_DATA] [DEMOGRA…" at bounding box center [405, 238] width 483 height 265
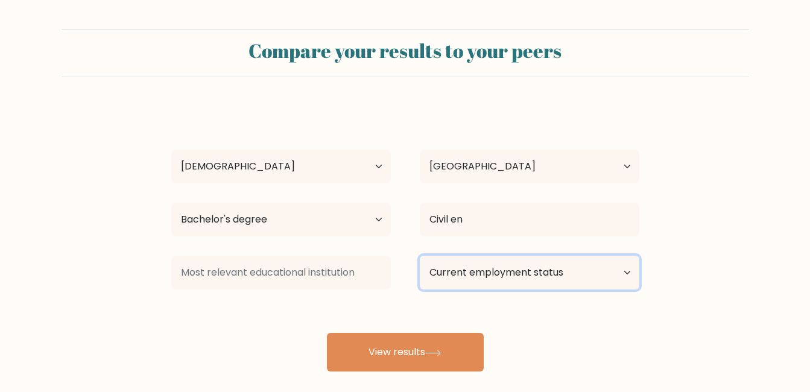
click at [467, 271] on select "Current employment status Employed Student Retired Other / prefer not to answer" at bounding box center [530, 273] width 220 height 34
click at [583, 275] on select "Current employment status Employed Student Retired Other / prefer not to answer" at bounding box center [530, 273] width 220 height 34
click at [627, 270] on select "Current employment status Employed Student Retired Other / prefer not to answer" at bounding box center [530, 273] width 220 height 34
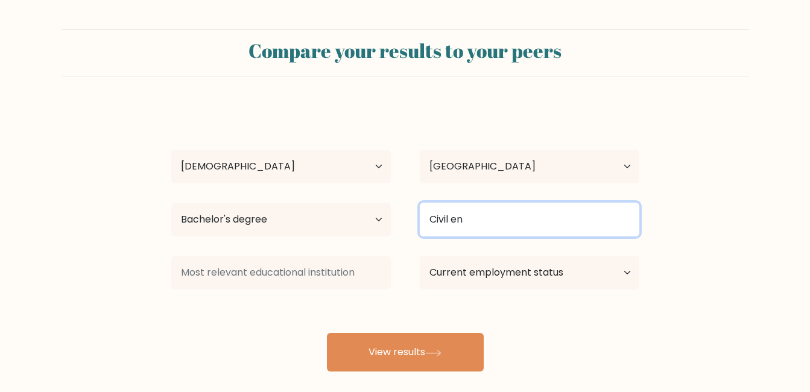
click at [505, 206] on input "Civil en" at bounding box center [530, 220] width 220 height 34
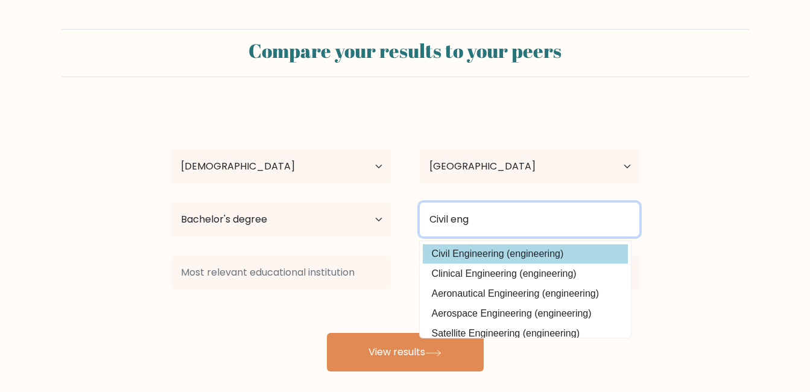
type input "Civil eng"
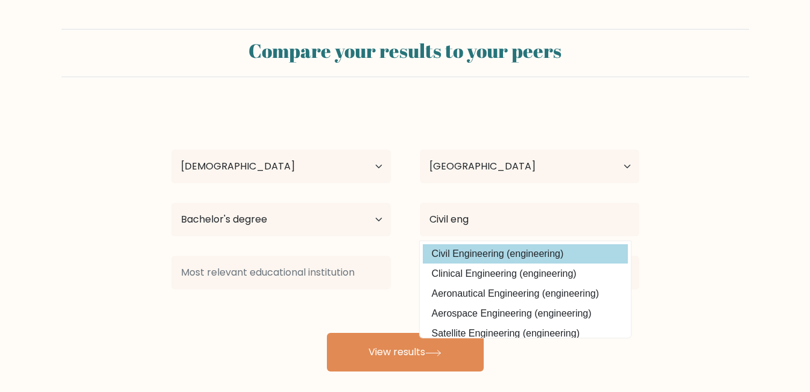
click at [496, 247] on div "Asehinde [PERSON_NAME] Age Under [DEMOGRAPHIC_DATA] [DEMOGRAPHIC_DATA] [DEMOGRA…" at bounding box center [405, 238] width 483 height 265
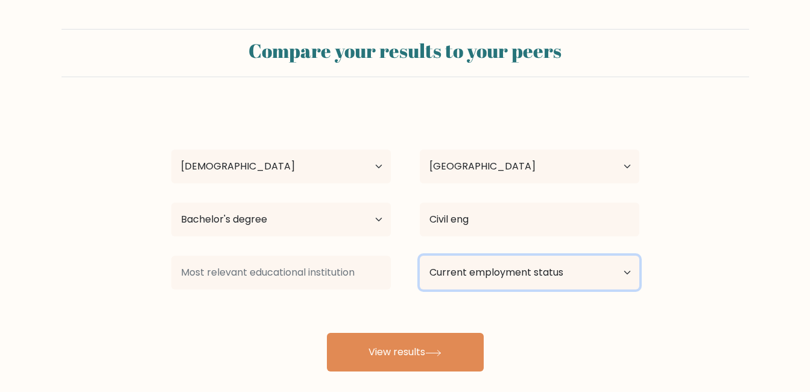
click at [626, 271] on select "Current employment status Employed Student Retired Other / prefer not to answer" at bounding box center [530, 273] width 220 height 34
select select "employed"
click at [420, 256] on select "Current employment status Employed Student Retired Other / prefer not to answer" at bounding box center [530, 273] width 220 height 34
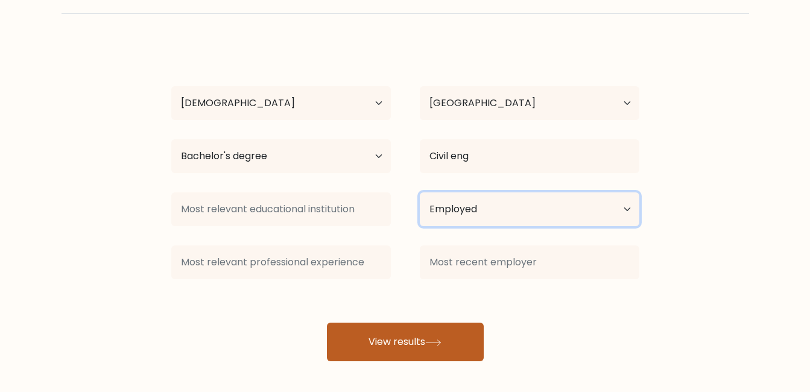
scroll to position [65, 0]
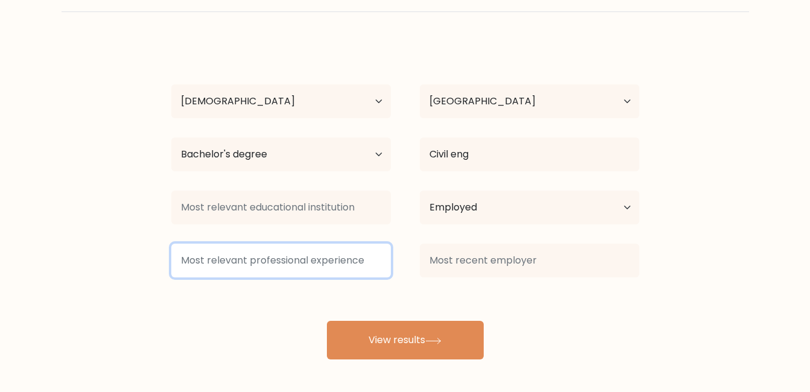
click at [314, 258] on input at bounding box center [281, 261] width 220 height 34
type input "C"
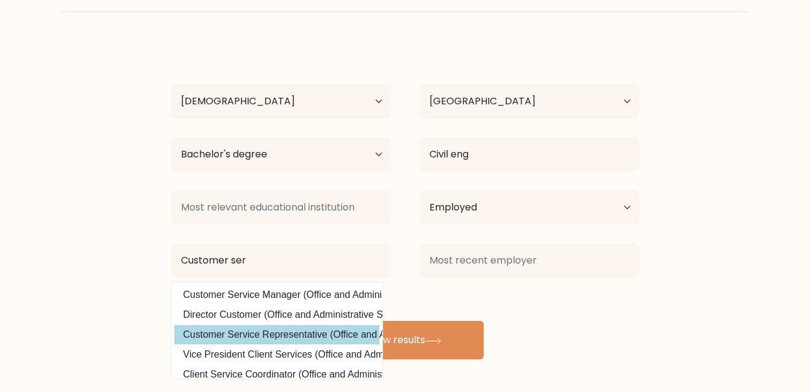
click at [268, 334] on div "Asehinde [PERSON_NAME] Age Under [DEMOGRAPHIC_DATA] [DEMOGRAPHIC_DATA] [DEMOGRA…" at bounding box center [405, 200] width 483 height 318
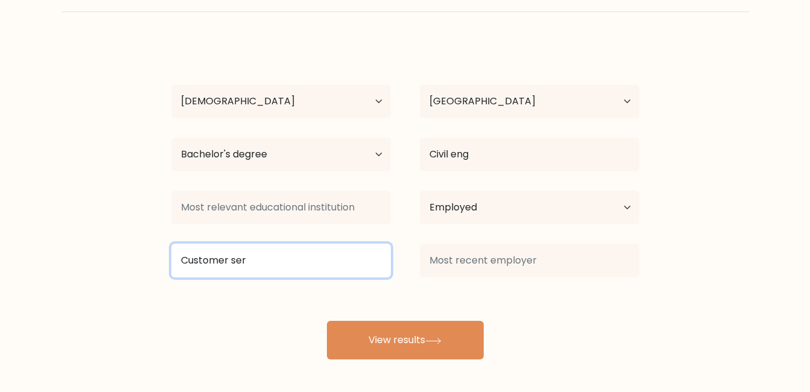
click at [251, 262] on input "Customer ser" at bounding box center [281, 261] width 220 height 34
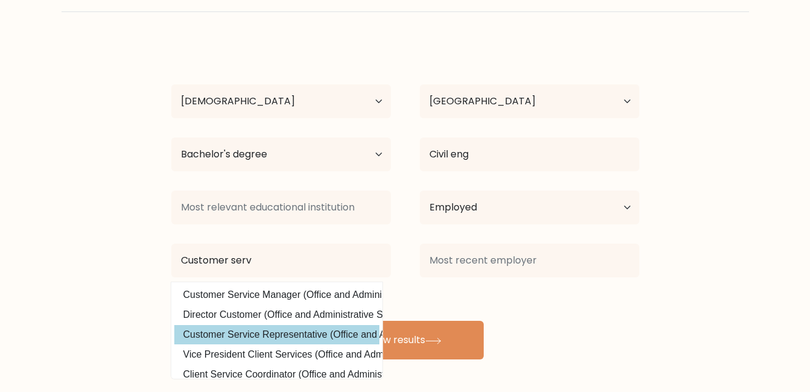
click at [269, 334] on div "Asehinde [PERSON_NAME] Age Under [DEMOGRAPHIC_DATA] [DEMOGRAPHIC_DATA] [DEMOGRA…" at bounding box center [405, 200] width 483 height 318
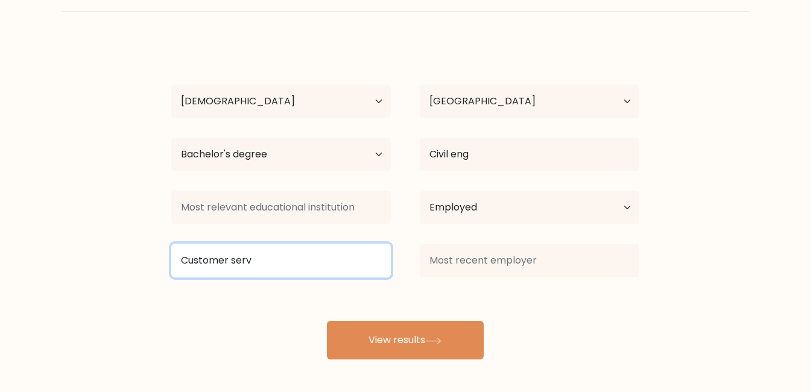
click at [256, 259] on input "Customer serv" at bounding box center [281, 261] width 220 height 34
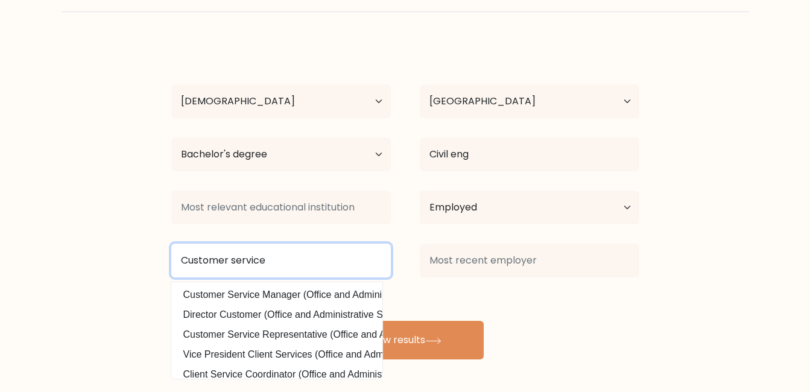
type input "Customer service"
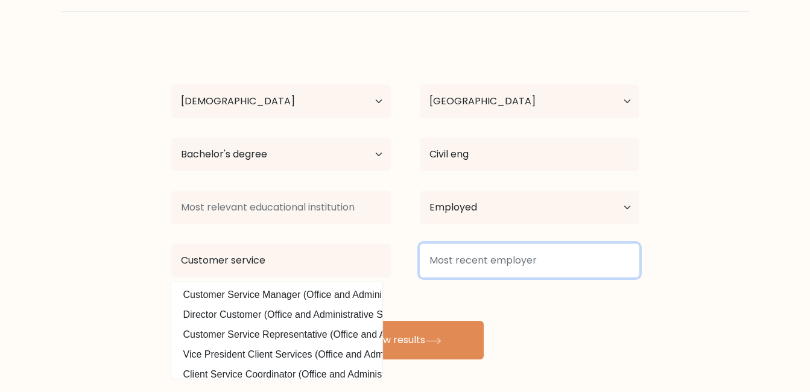
click at [550, 265] on input at bounding box center [530, 261] width 220 height 34
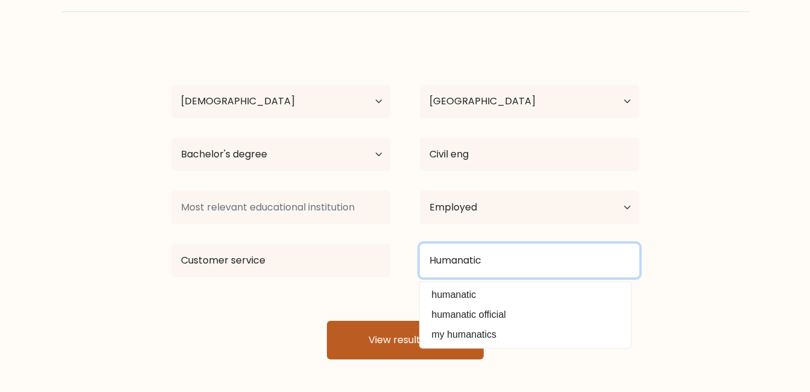
type input "Humanatic"
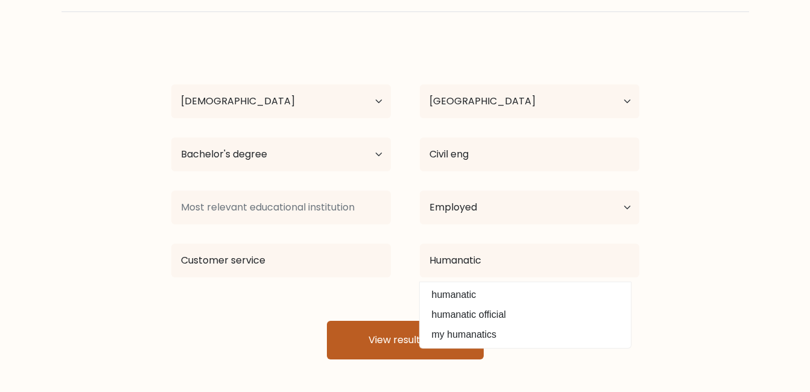
click at [377, 343] on button "View results" at bounding box center [405, 340] width 157 height 39
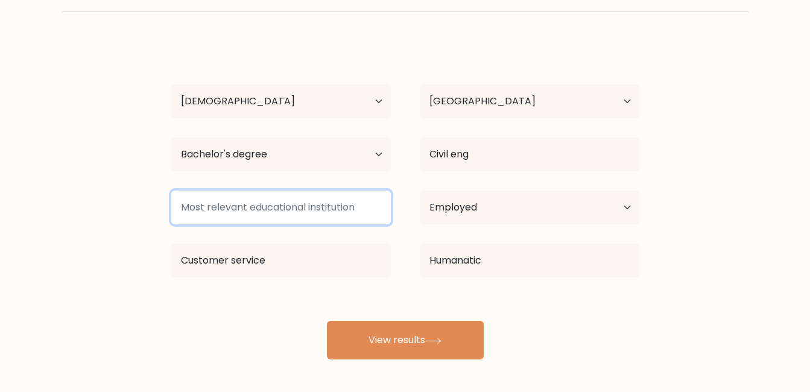
click at [259, 211] on input at bounding box center [281, 208] width 220 height 34
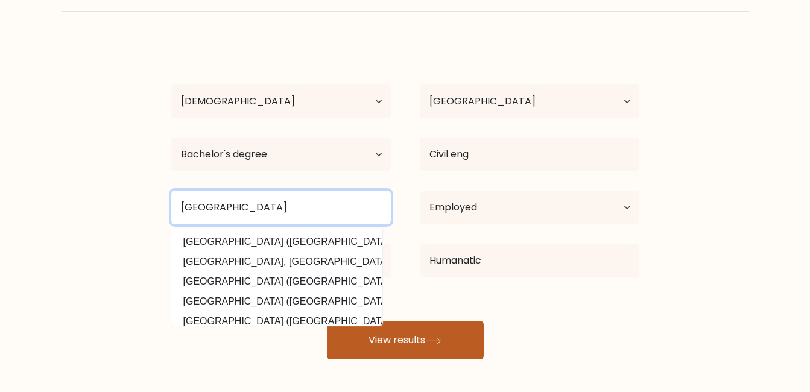
type input "Kwara State polytechnic"
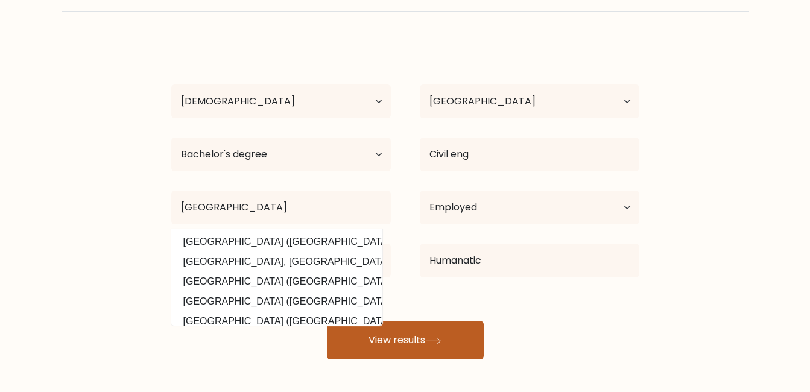
click at [428, 337] on button "View results" at bounding box center [405, 340] width 157 height 39
